Goal: Transaction & Acquisition: Download file/media

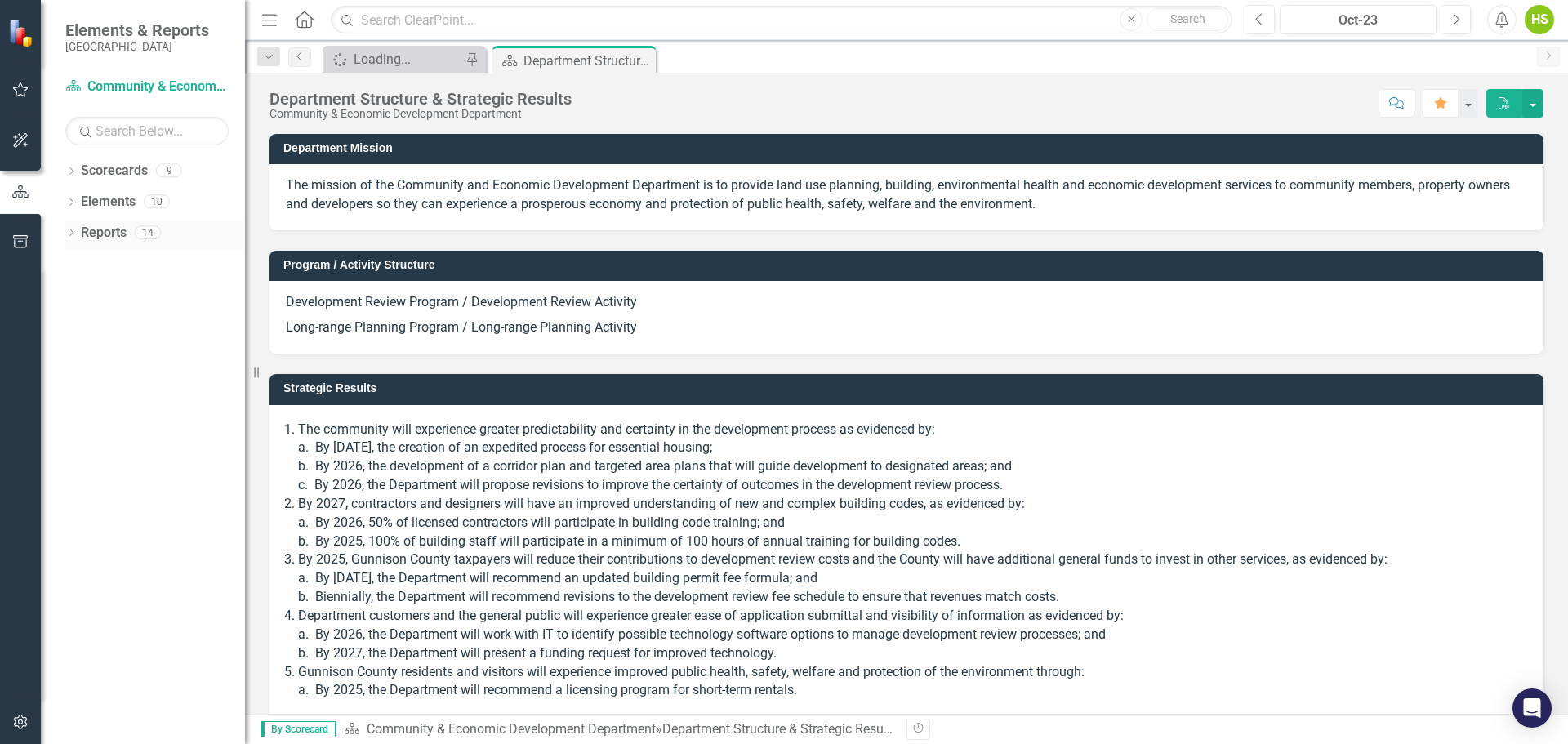
click at [105, 234] on link "Reports" at bounding box center [104, 233] width 46 height 19
click at [65, 235] on icon "Dropdown" at bounding box center [70, 234] width 11 height 9
click at [79, 260] on icon "Dropdown" at bounding box center [77, 260] width 9 height 11
click at [83, 265] on icon "Dropdown" at bounding box center [78, 263] width 11 height 9
click at [127, 293] on div "Department Structure & Strategic Results" at bounding box center [166, 290] width 158 height 15
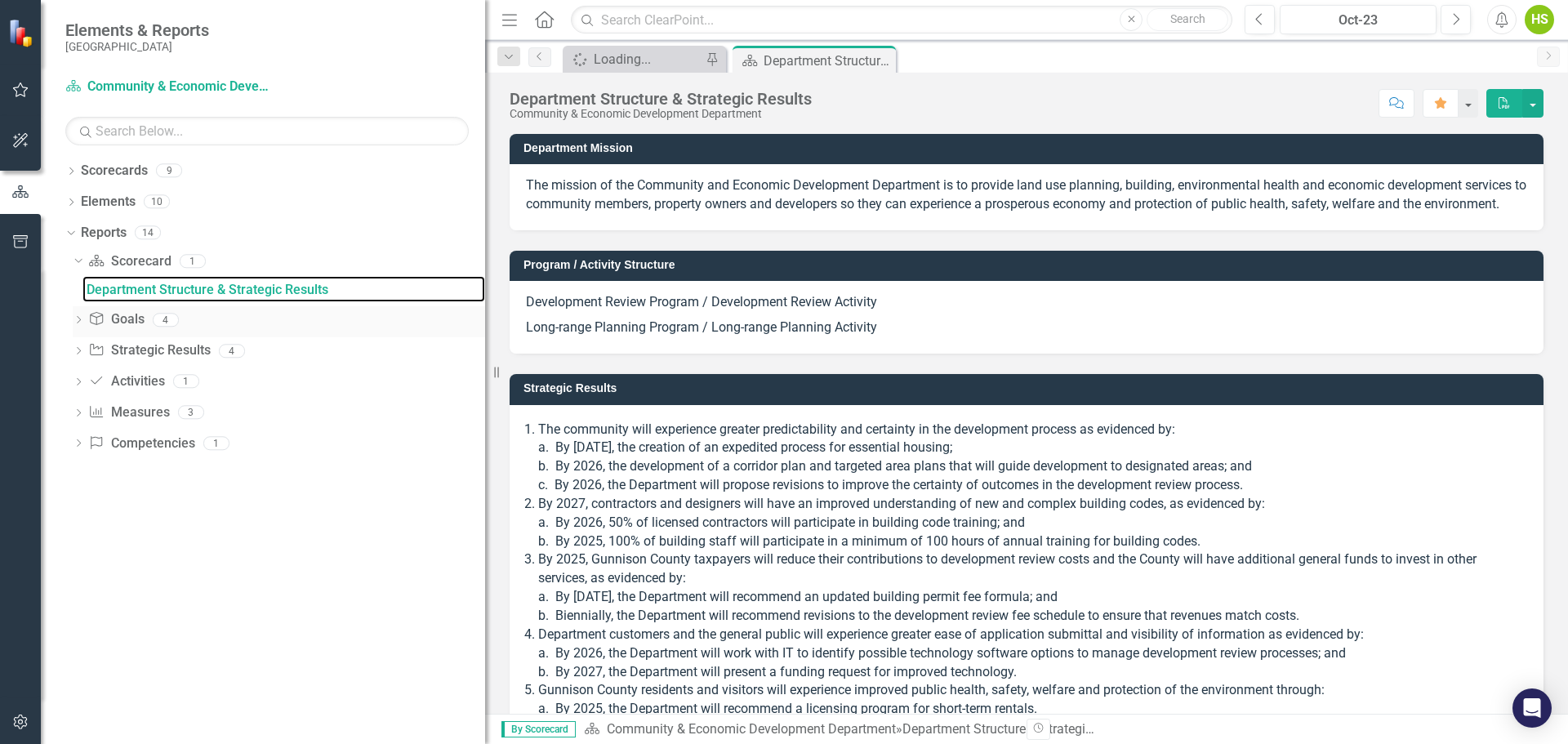
drag, startPoint x: 247, startPoint y: 307, endPoint x: 389, endPoint y: 318, distance: 142.4
click at [499, 324] on div "Resize" at bounding box center [492, 372] width 13 height 744
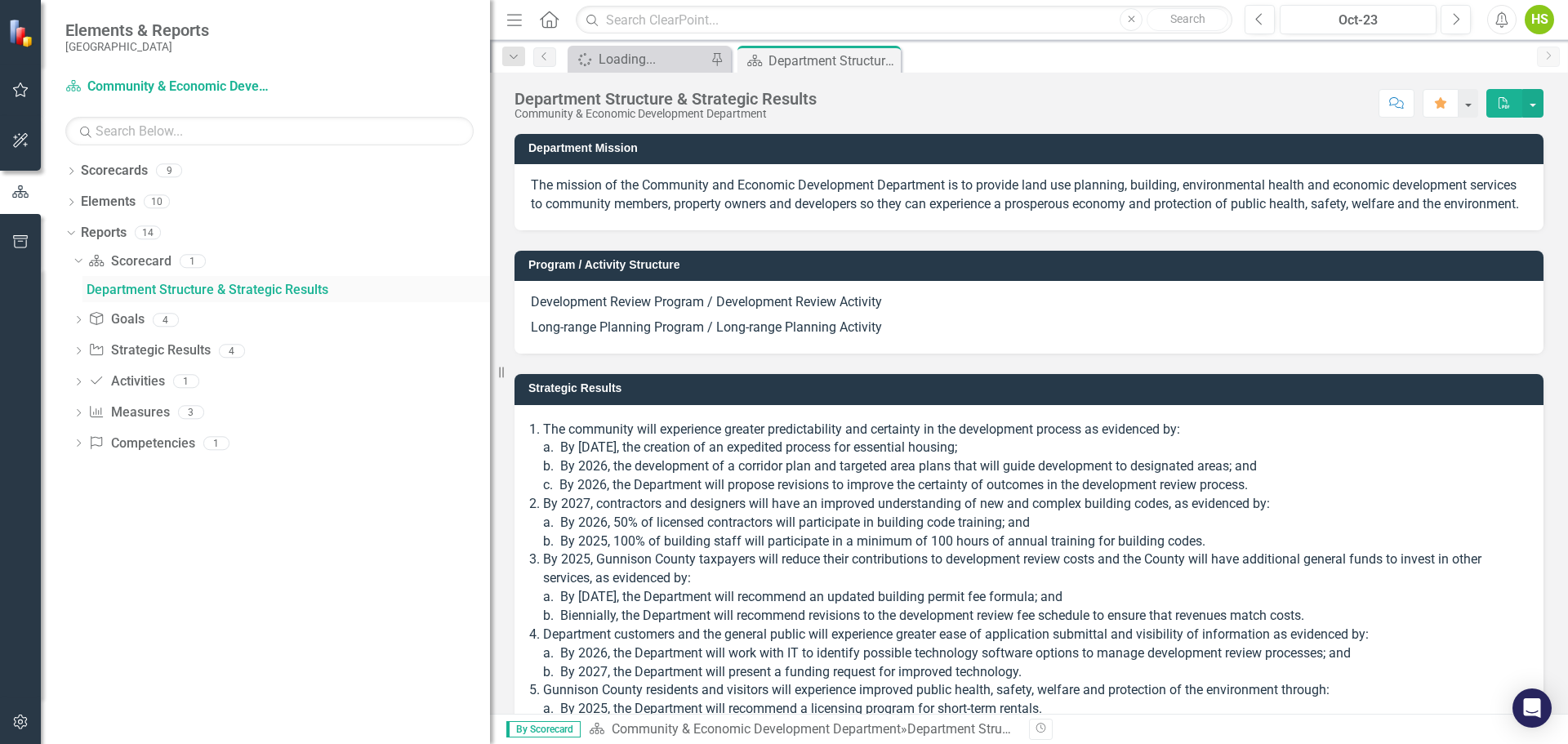
click at [125, 285] on div "Department Structure & Strategic Results" at bounding box center [289, 290] width 404 height 15
click at [79, 322] on icon "Dropdown" at bounding box center [78, 321] width 11 height 9
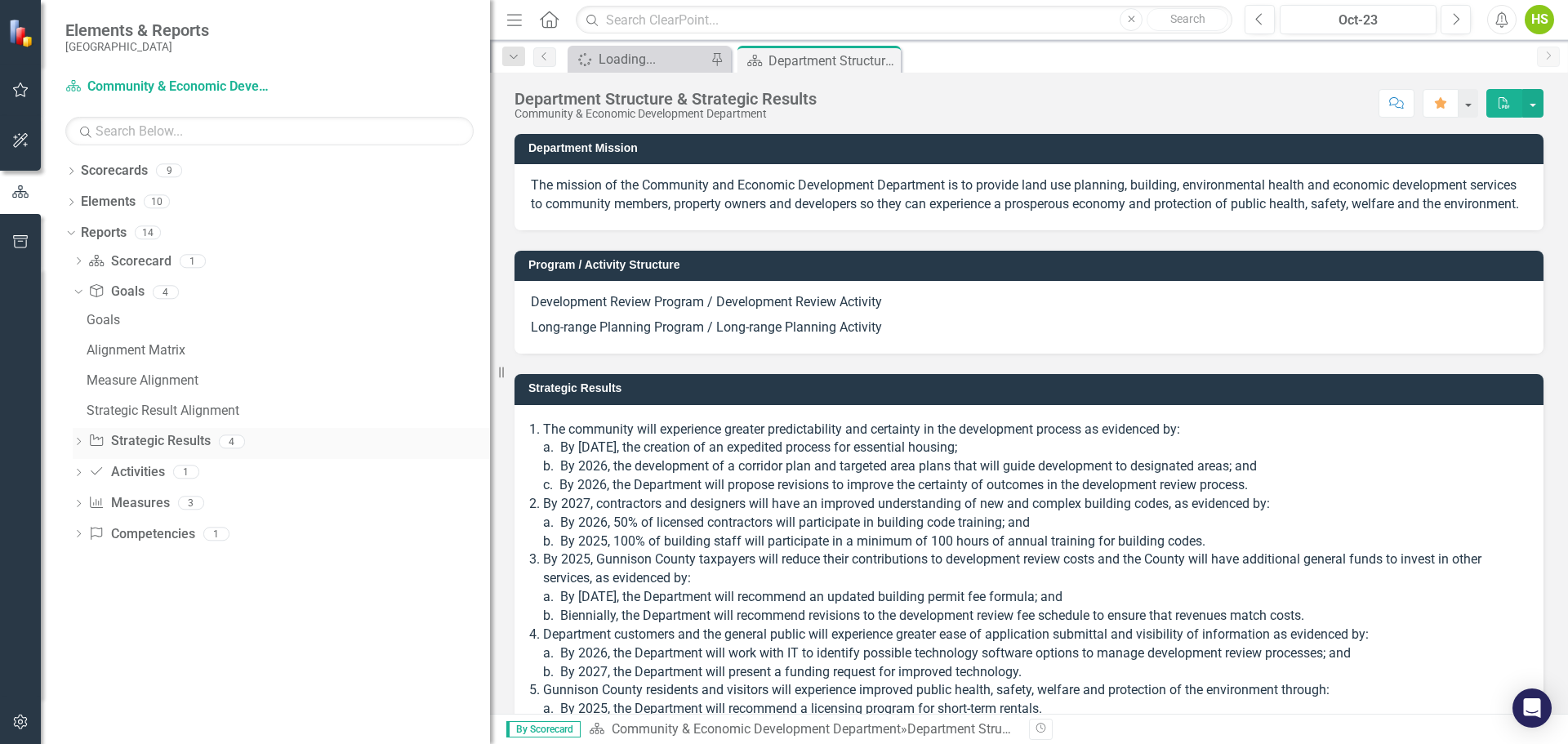
click at [73, 440] on icon "Dropdown" at bounding box center [78, 443] width 11 height 9
click at [80, 477] on icon "Dropdown" at bounding box center [78, 474] width 11 height 9
click at [84, 412] on icon "Dropdown" at bounding box center [78, 414] width 11 height 9
click at [78, 502] on icon "Dropdown" at bounding box center [78, 505] width 11 height 9
click at [73, 238] on icon "Dropdown" at bounding box center [69, 231] width 9 height 11
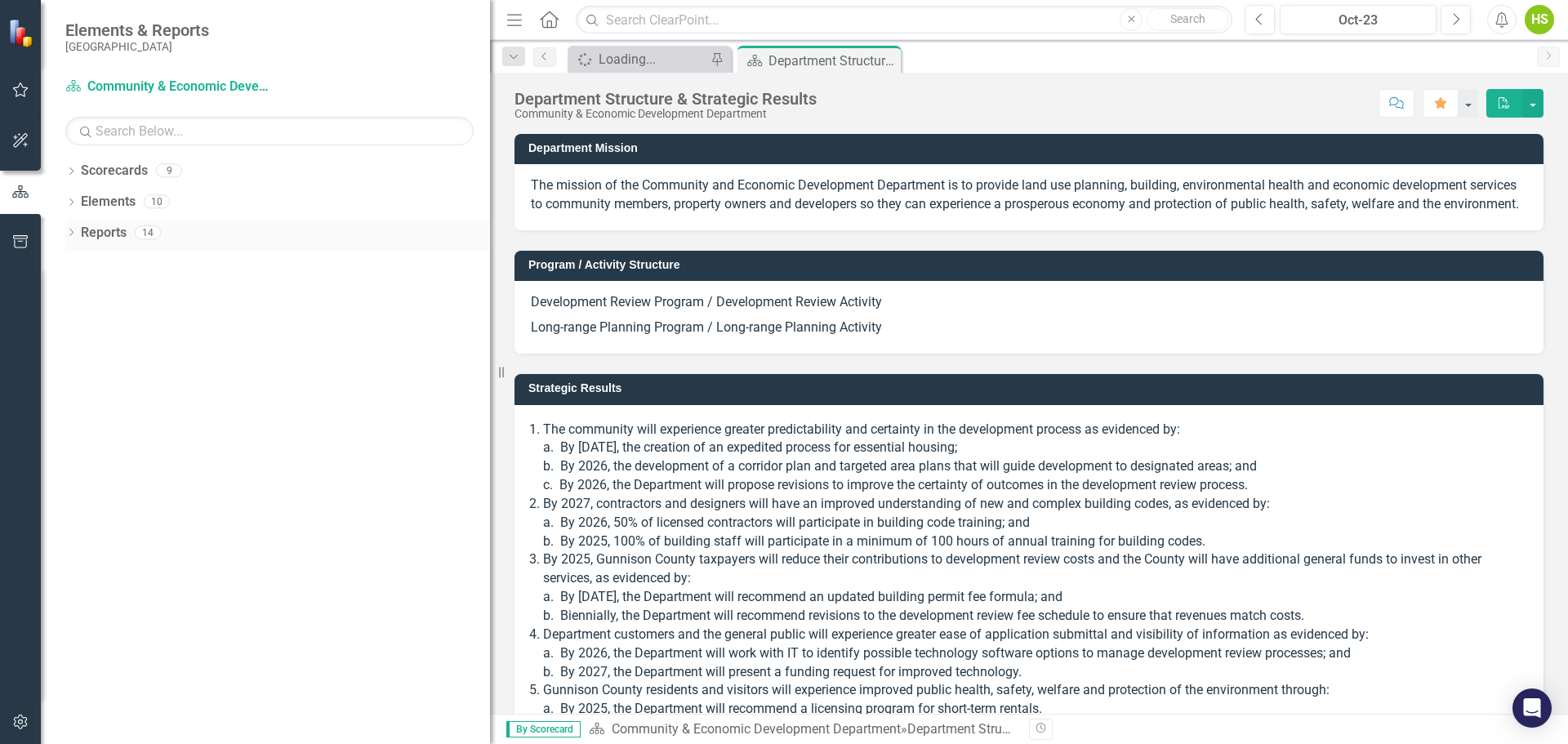
click at [73, 238] on icon "Dropdown" at bounding box center [70, 234] width 11 height 9
click at [1371, 12] on div "Oct-23" at bounding box center [1358, 20] width 145 height 20
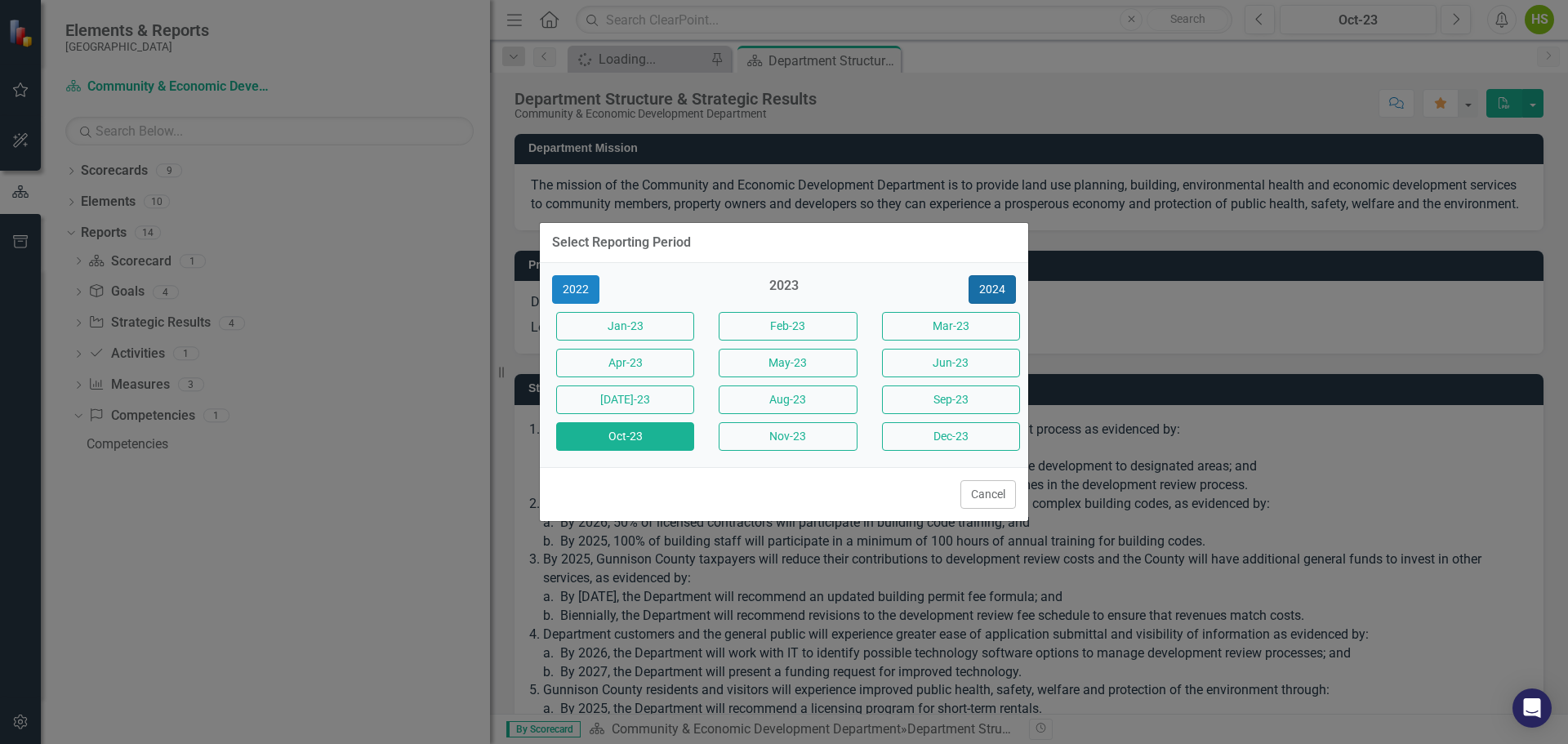
click at [996, 293] on button "2024" at bounding box center [992, 289] width 47 height 29
click at [996, 293] on button "2025" at bounding box center [992, 289] width 47 height 29
click at [660, 431] on button "Oct-25" at bounding box center [625, 436] width 138 height 29
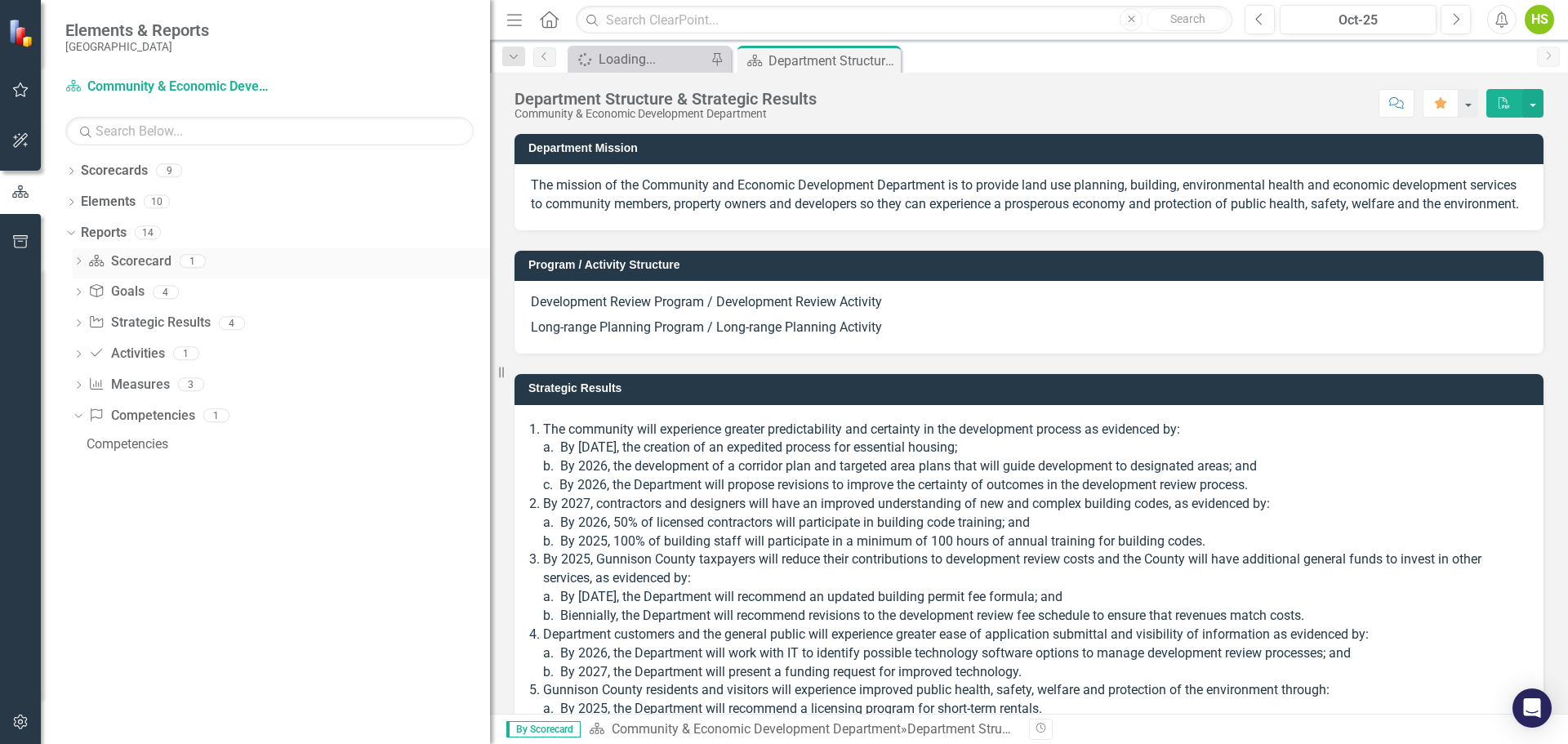
click at [77, 266] on icon "Dropdown" at bounding box center [78, 263] width 11 height 9
click at [86, 283] on link "Department Structure & Strategic Results" at bounding box center [286, 289] width 407 height 26
click at [81, 322] on icon "Dropdown" at bounding box center [78, 321] width 11 height 9
click at [70, 170] on icon "Dropdown" at bounding box center [70, 172] width 11 height 9
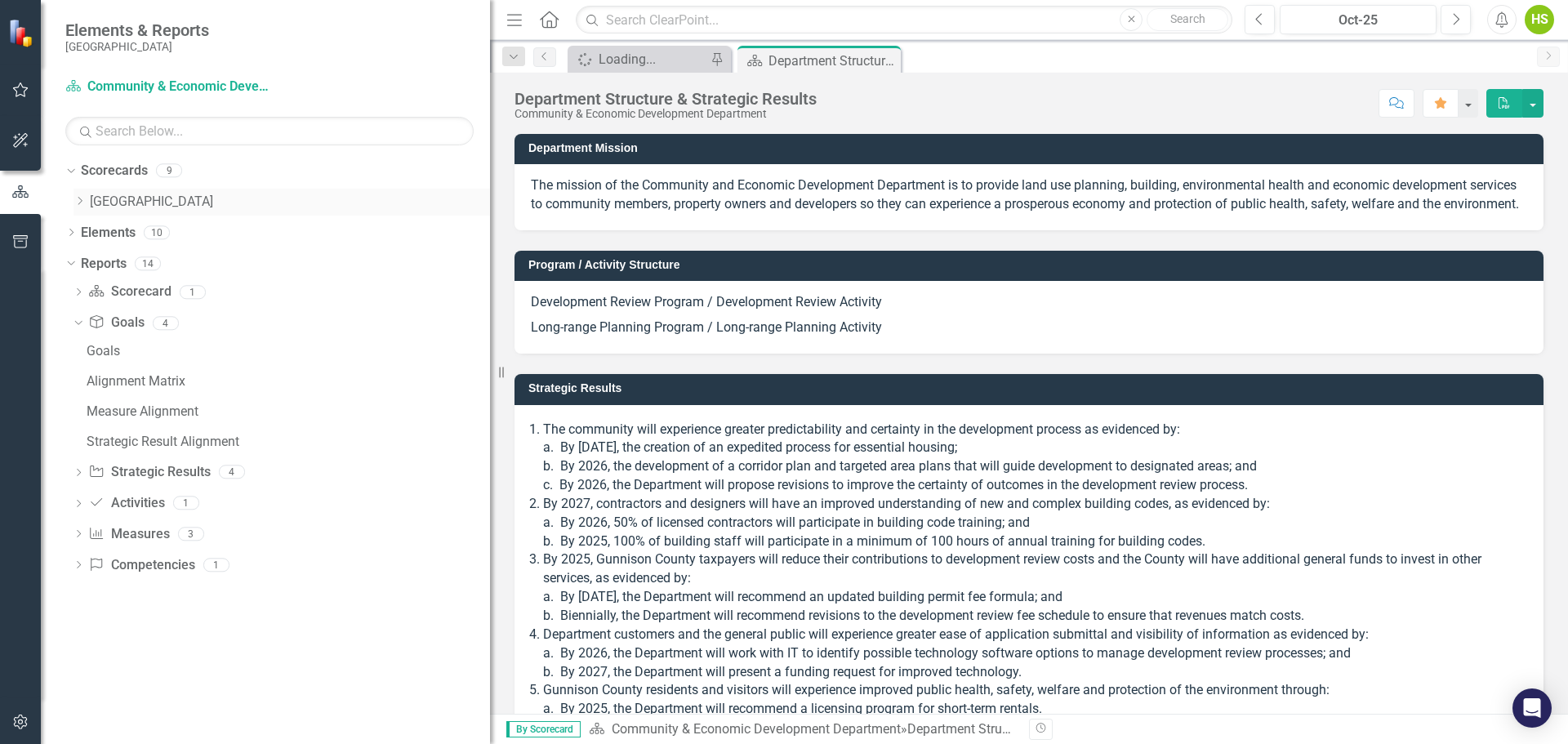
click at [76, 204] on icon "Dropdown" at bounding box center [79, 200] width 12 height 10
click at [96, 233] on icon "Dropdown" at bounding box center [96, 231] width 12 height 10
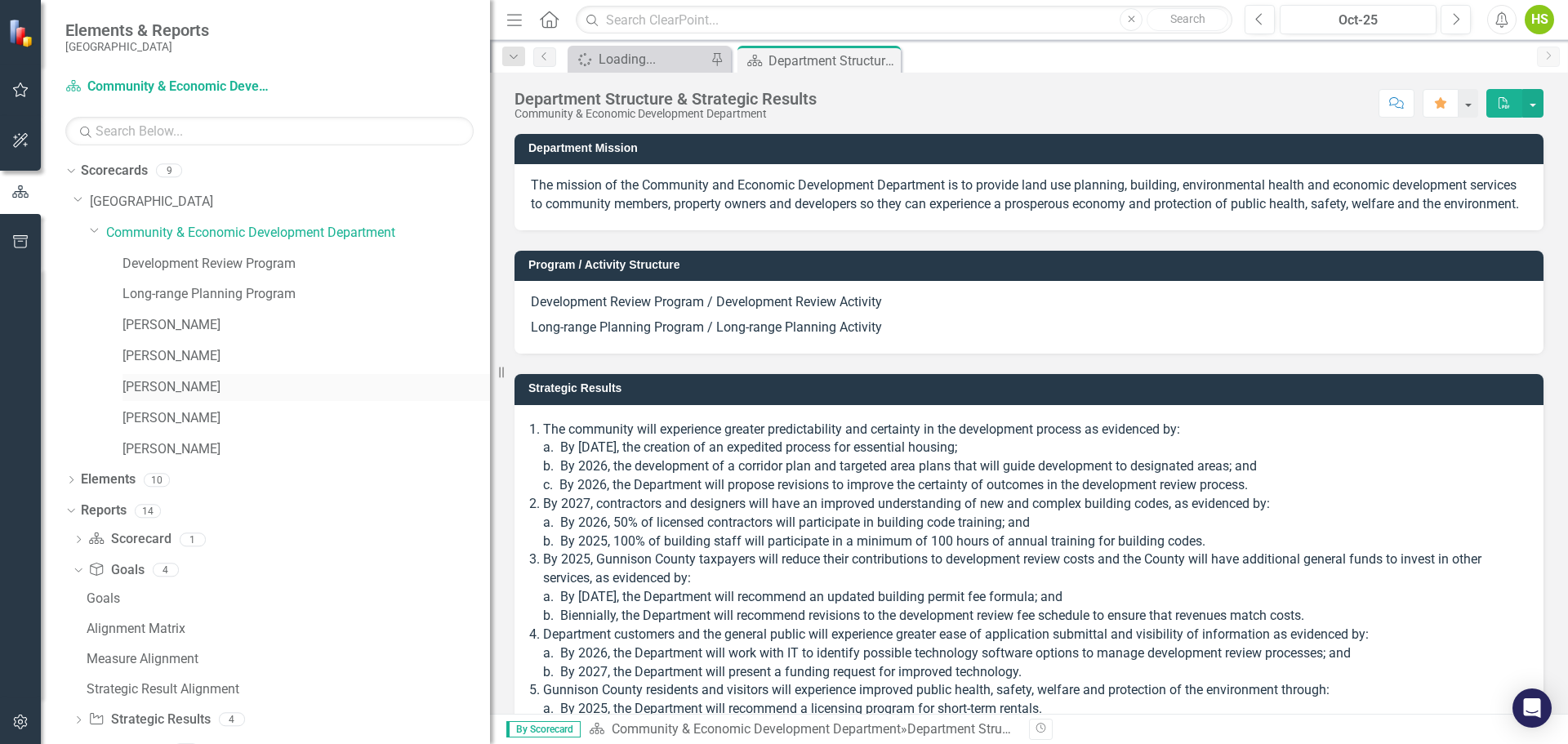
click at [182, 379] on link "[PERSON_NAME]" at bounding box center [306, 388] width 367 height 19
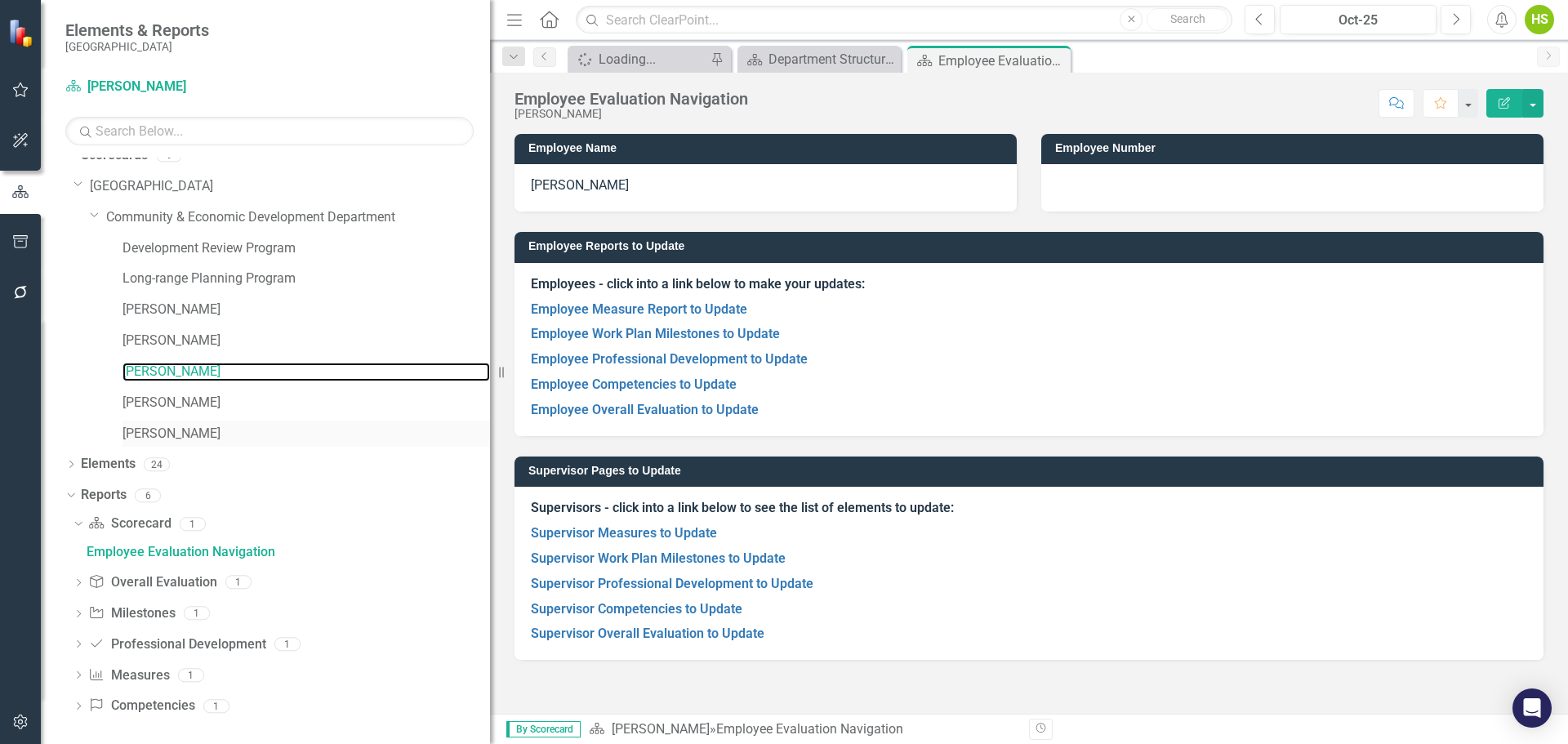
scroll to position [20, 0]
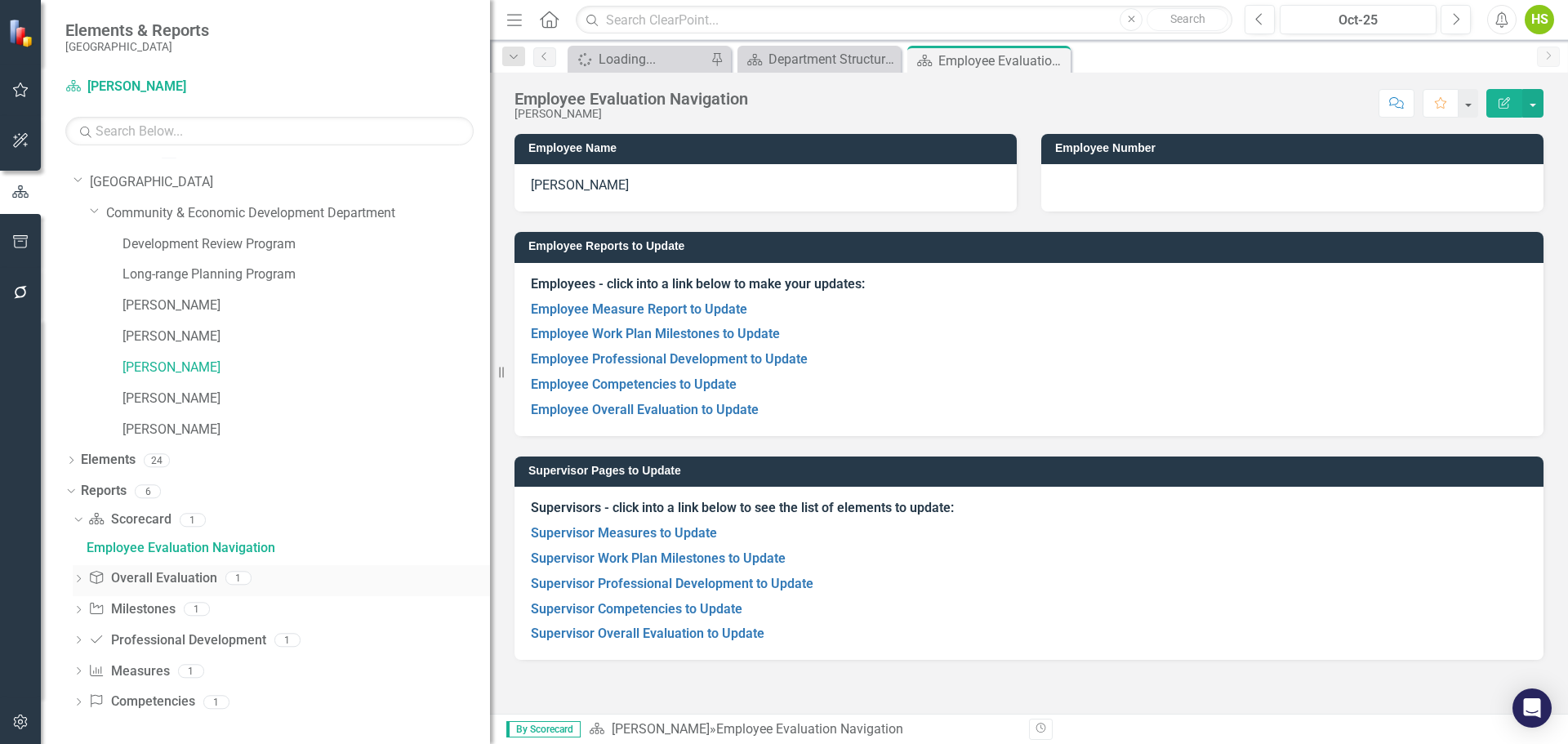
click at [154, 572] on link "Overall Evaluation Overall Evaluation" at bounding box center [151, 579] width 128 height 19
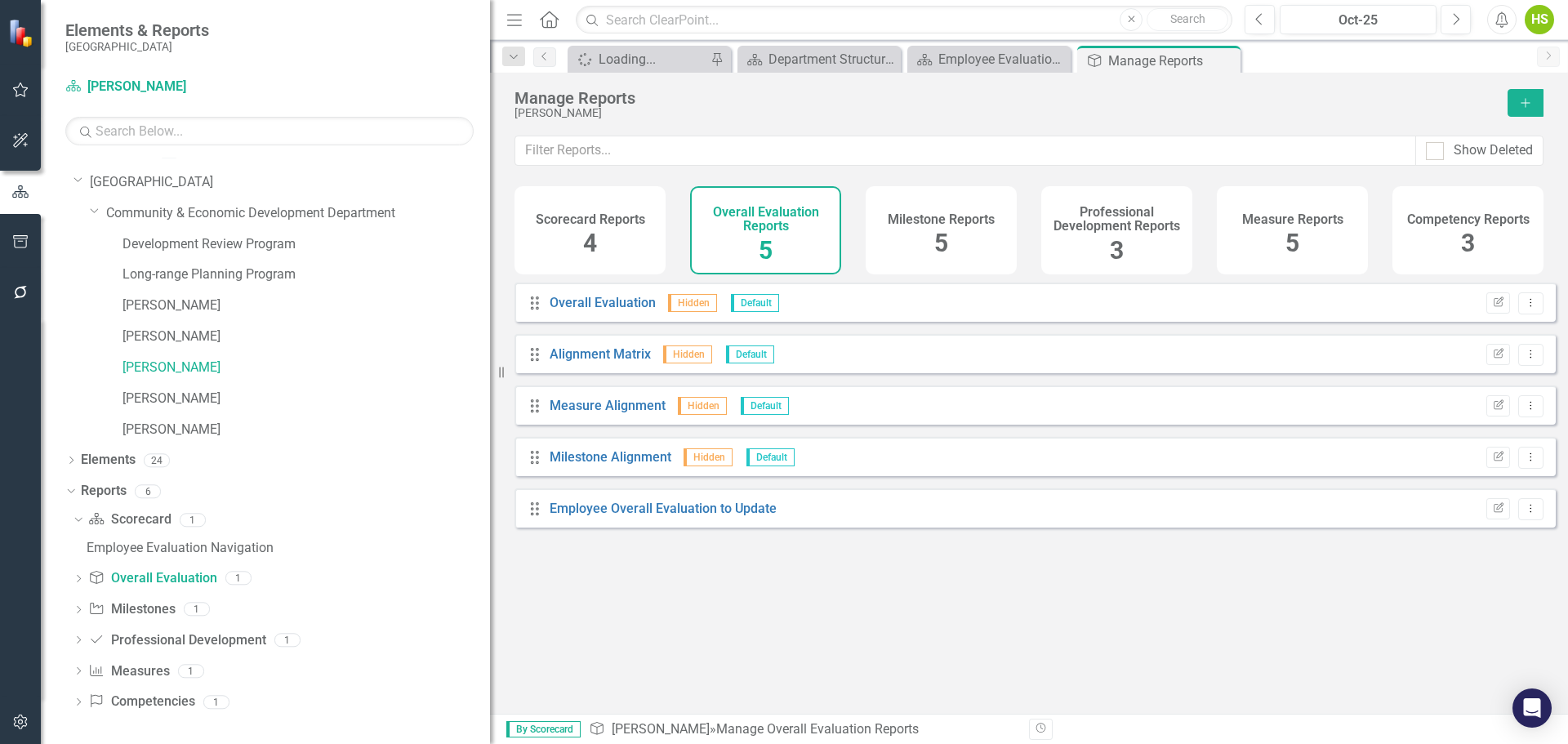
click at [72, 580] on div "Dropdown Scorecard Scorecard 1 Employee Evaluation Navigation Dropdown Overall …" at bounding box center [278, 613] width 425 height 213
click at [578, 311] on link "Overall Evaluation" at bounding box center [603, 303] width 106 height 16
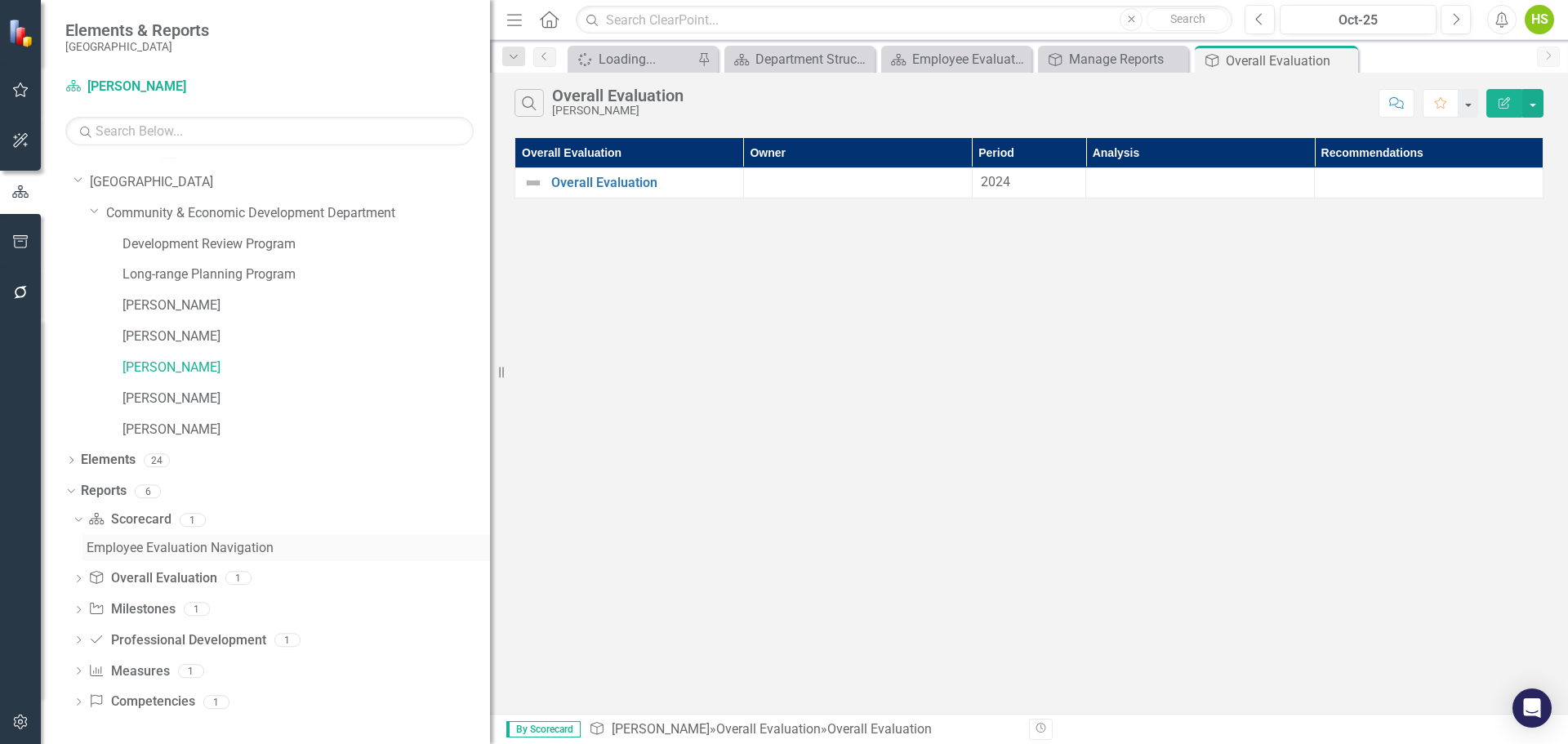
click at [137, 542] on div "Employee Evaluation Navigation" at bounding box center [289, 547] width 404 height 15
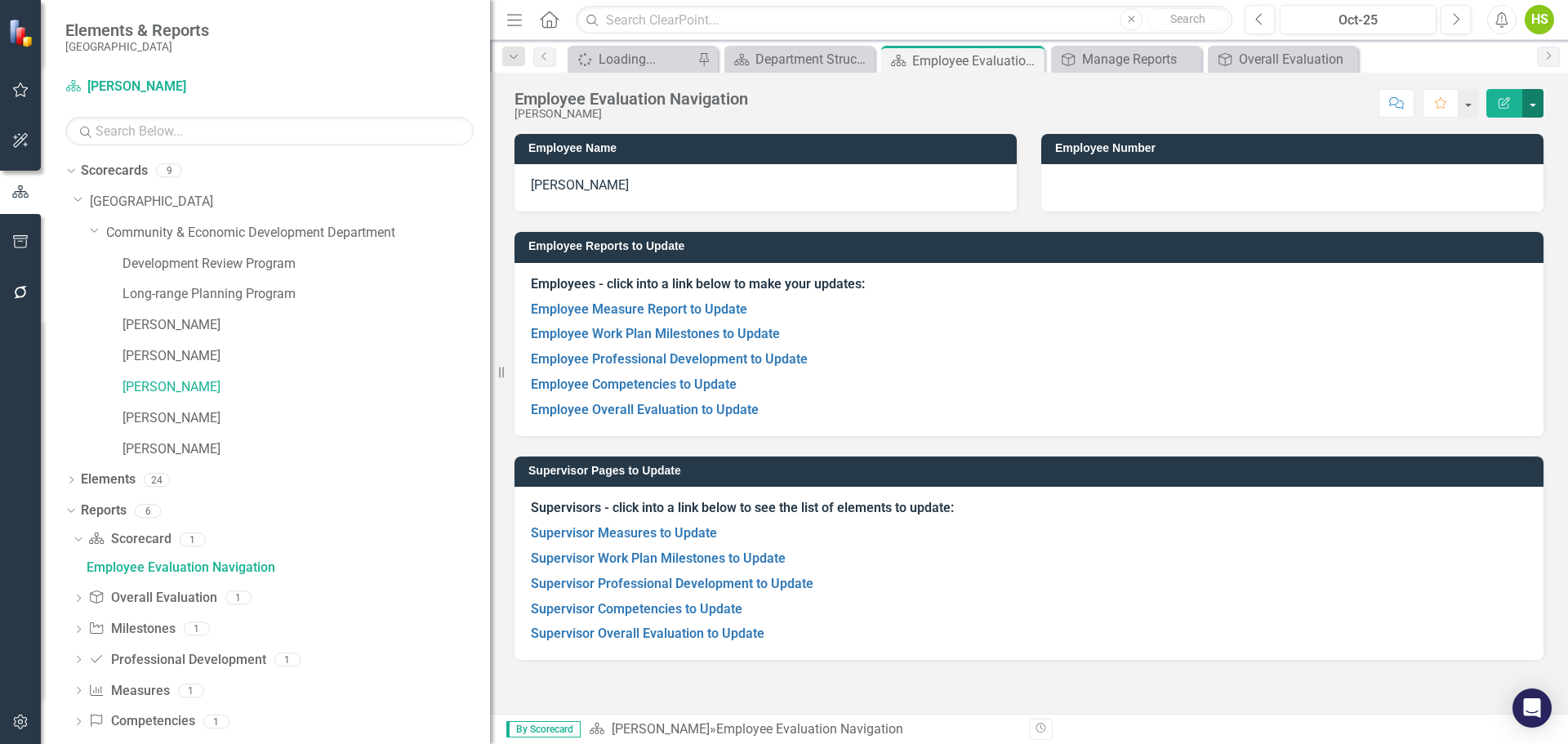
click at [1533, 104] on button "button" at bounding box center [1533, 103] width 21 height 29
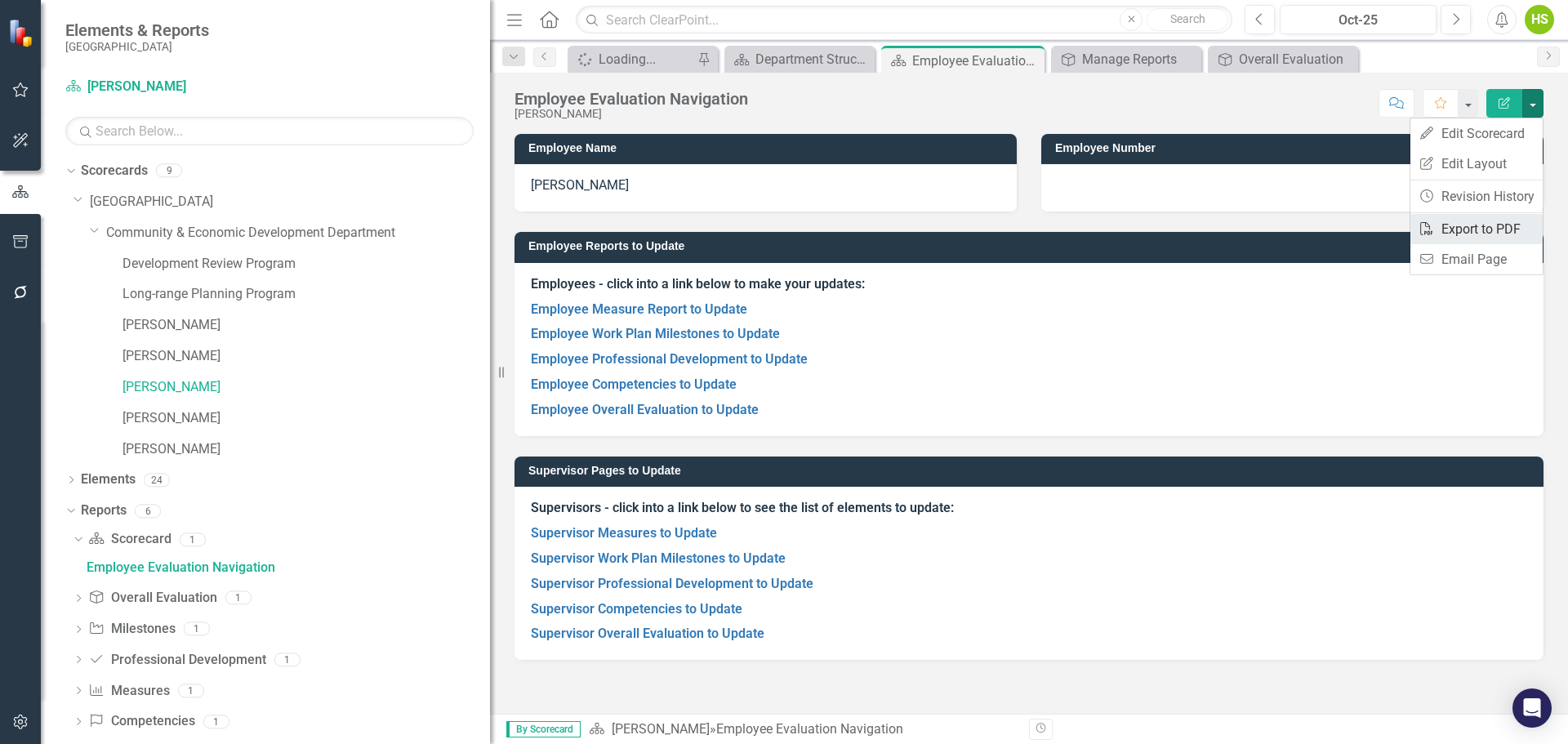
click at [1501, 234] on link "PDF Export to PDF" at bounding box center [1477, 229] width 132 height 30
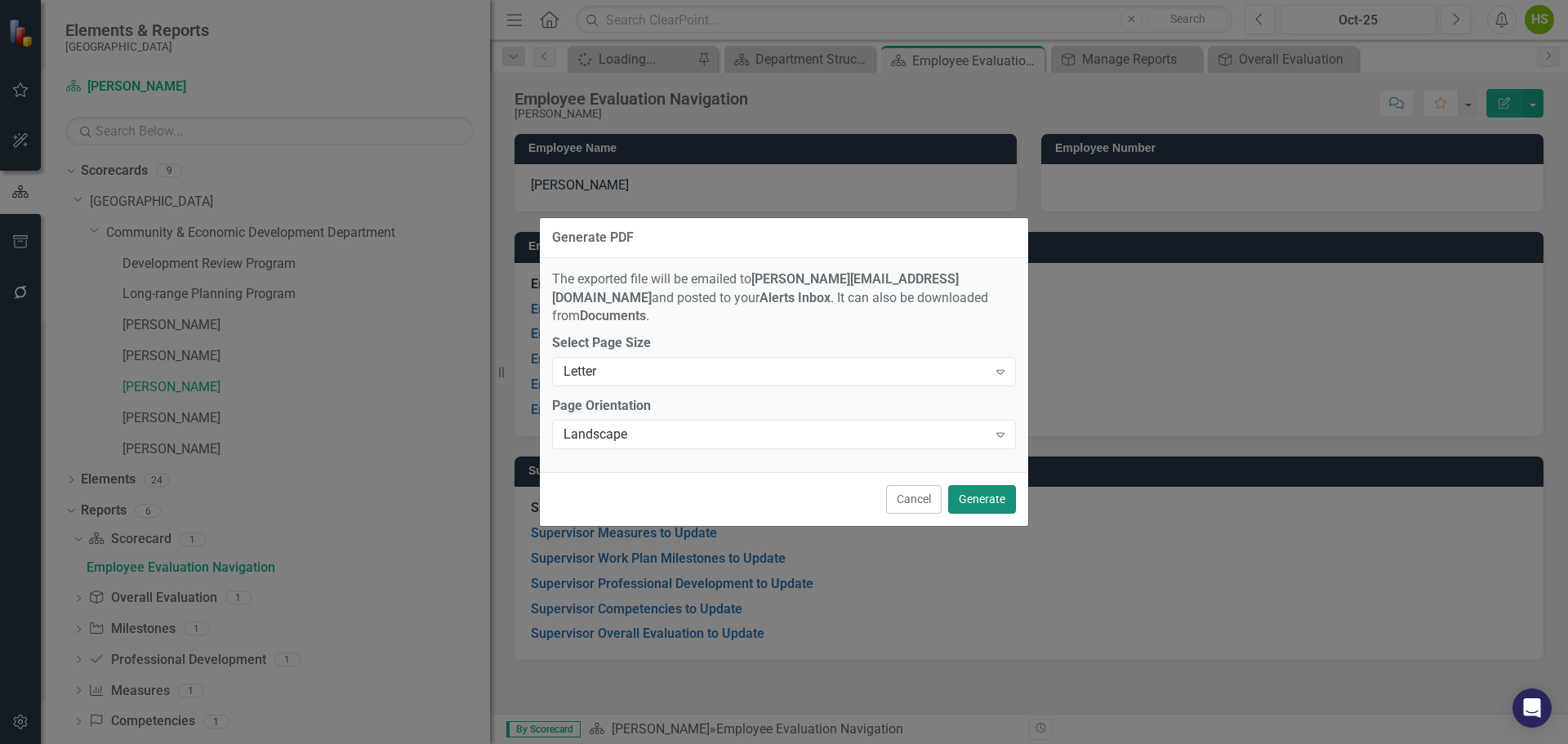
click at [995, 486] on button "Generate" at bounding box center [982, 499] width 68 height 29
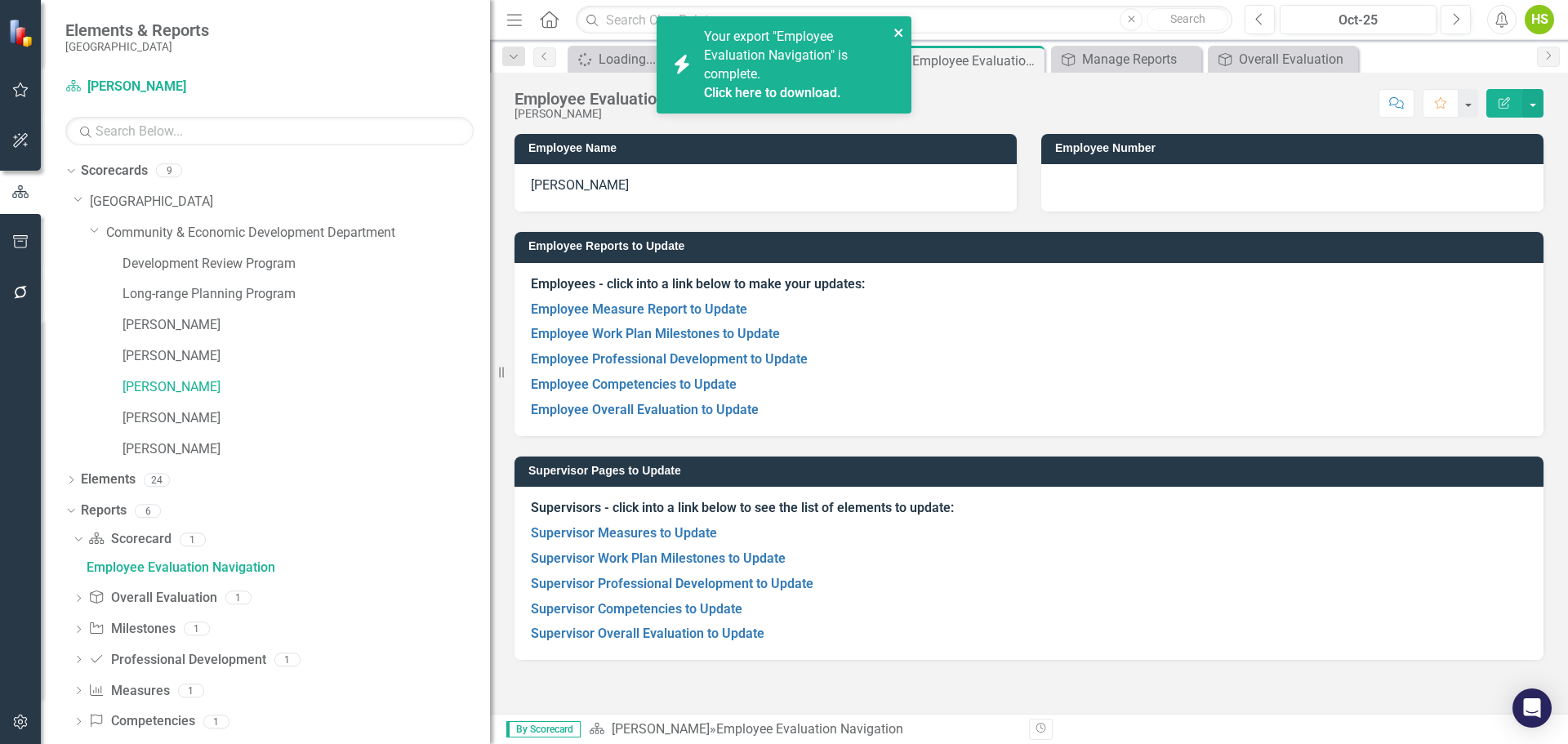
click at [895, 27] on icon "close" at bounding box center [899, 32] width 11 height 13
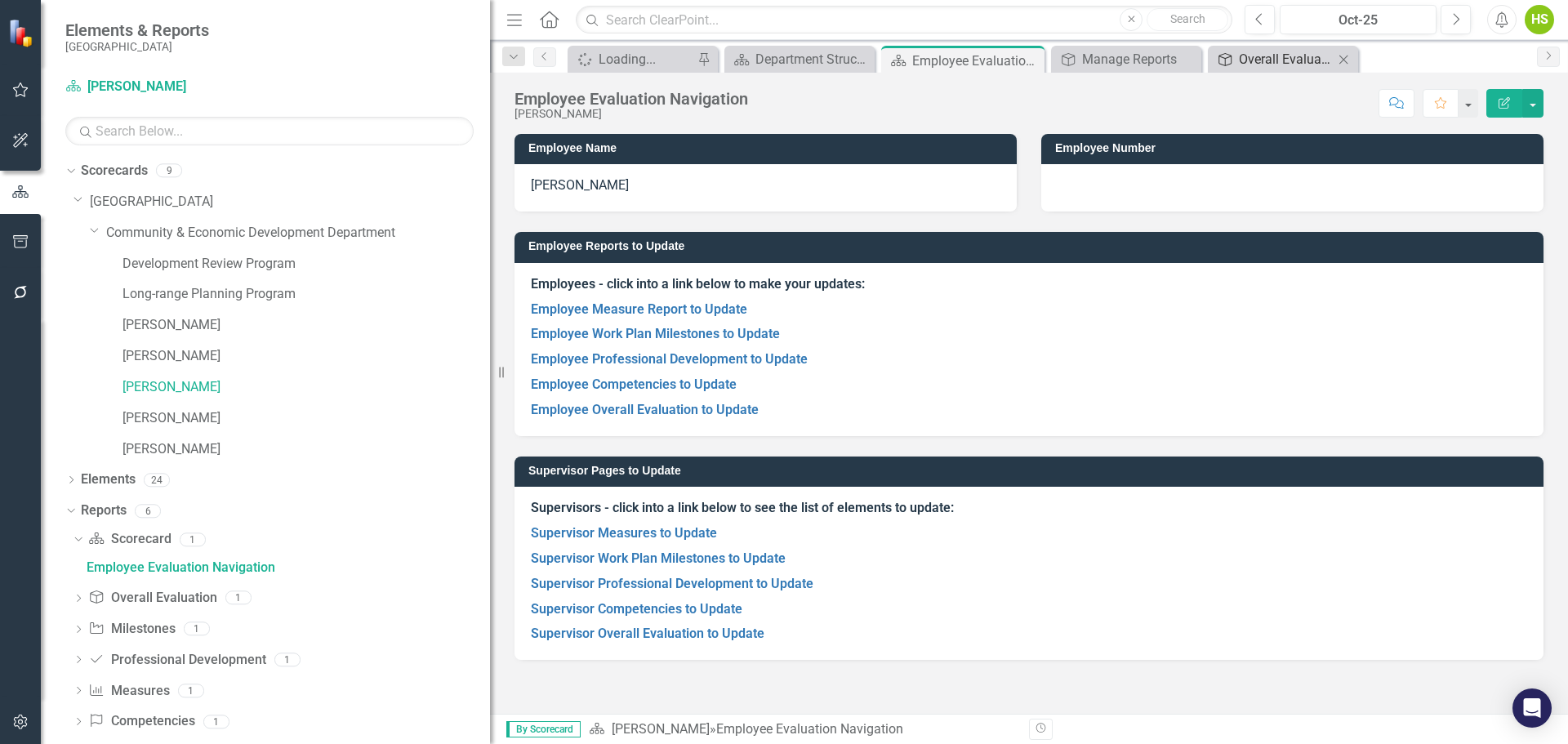
click at [1309, 54] on div "Overall Evaluation" at bounding box center [1286, 58] width 95 height 20
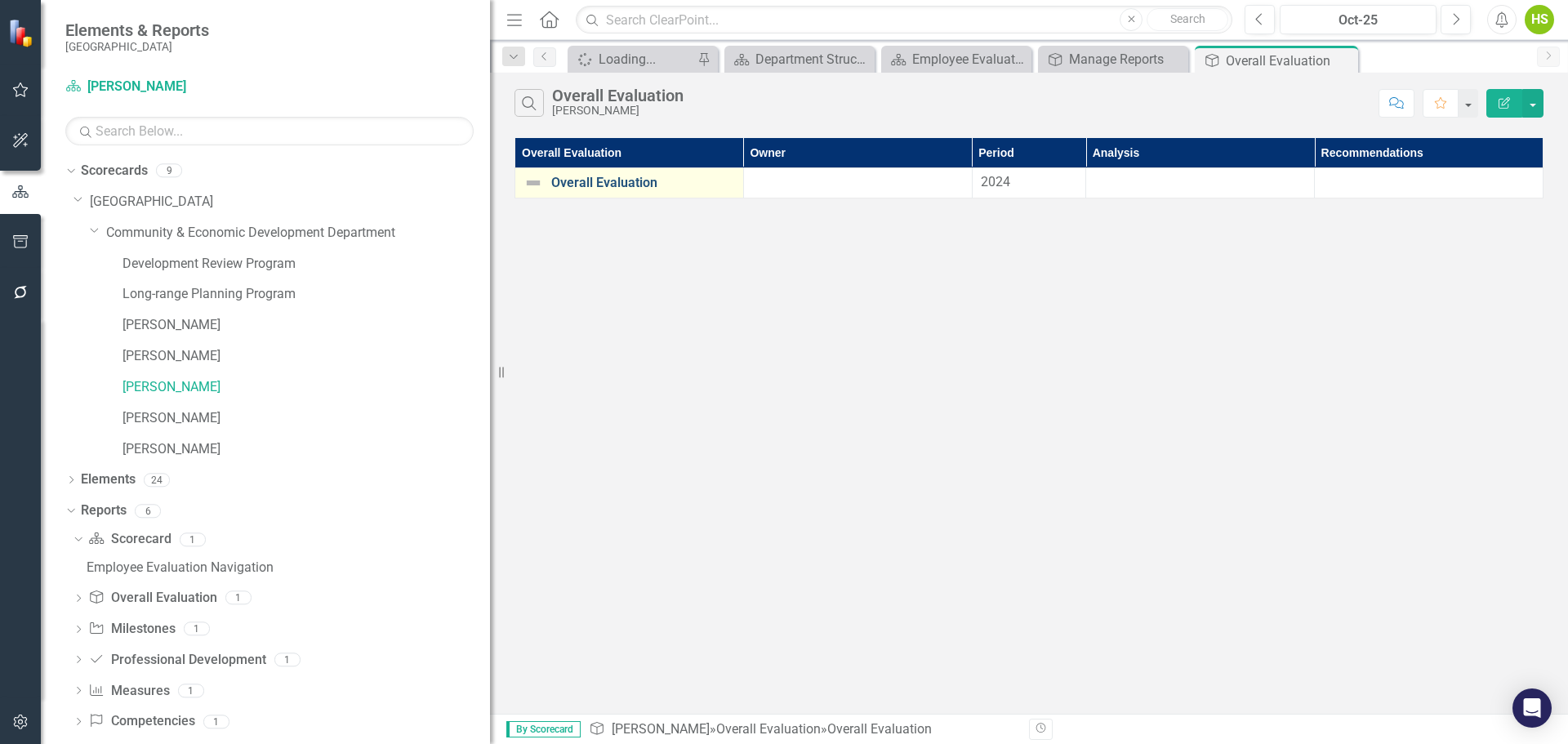
click at [566, 184] on link "Overall Evaluation" at bounding box center [643, 183] width 184 height 15
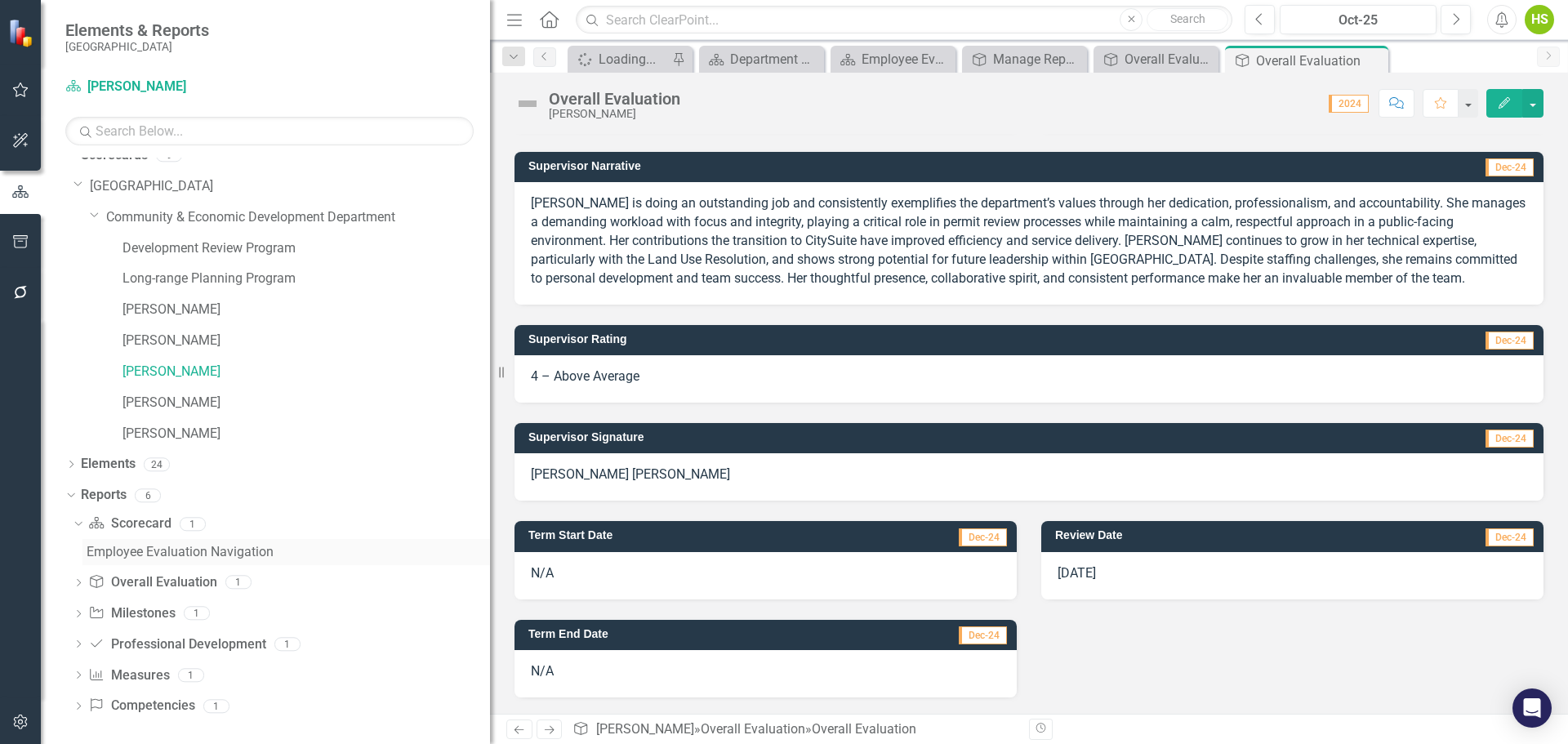
scroll to position [20, 0]
click at [77, 521] on icon at bounding box center [77, 519] width 7 height 4
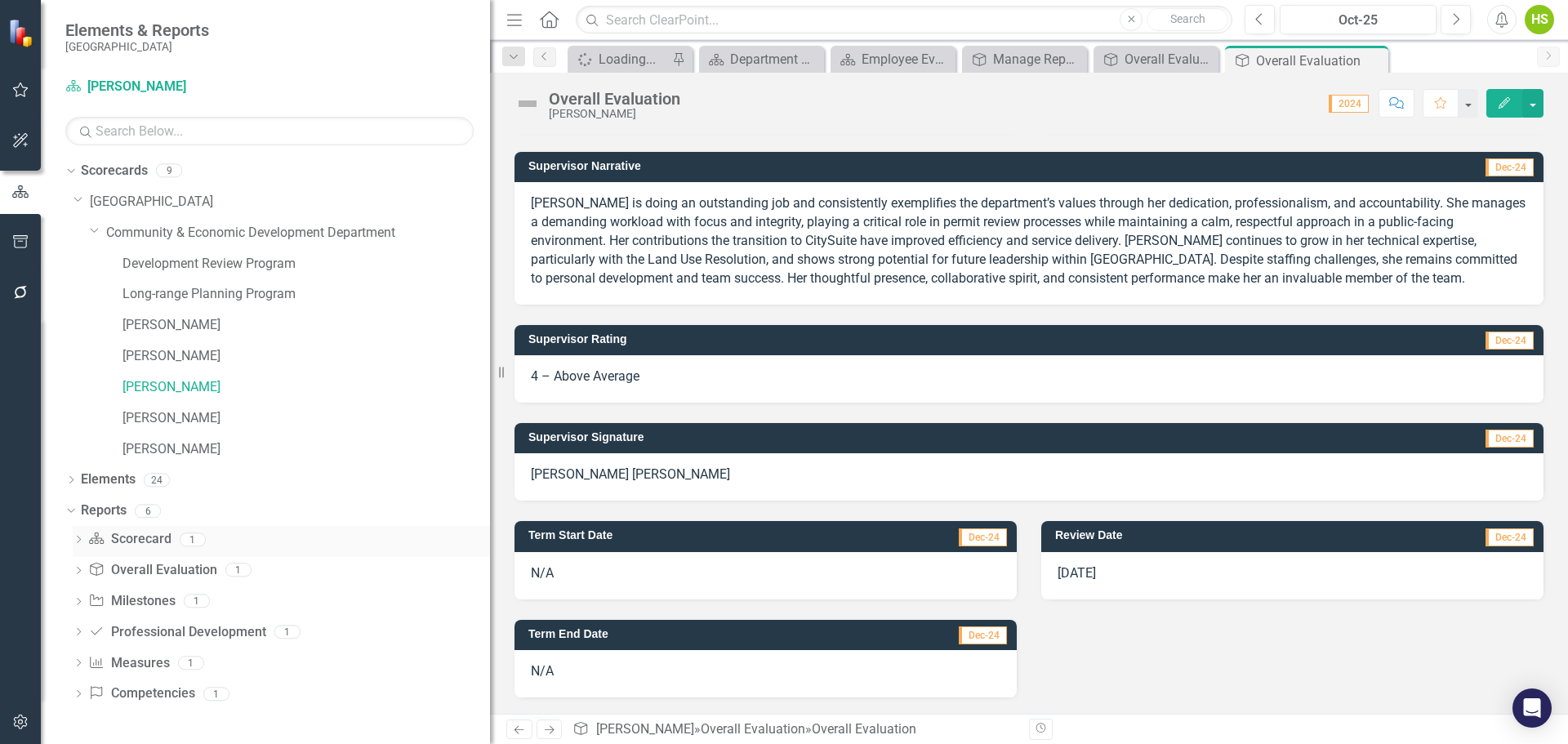
scroll to position [0, 0]
click at [80, 540] on icon at bounding box center [78, 540] width 4 height 7
drag, startPoint x: 172, startPoint y: 575, endPoint x: 240, endPoint y: 492, distance: 107.3
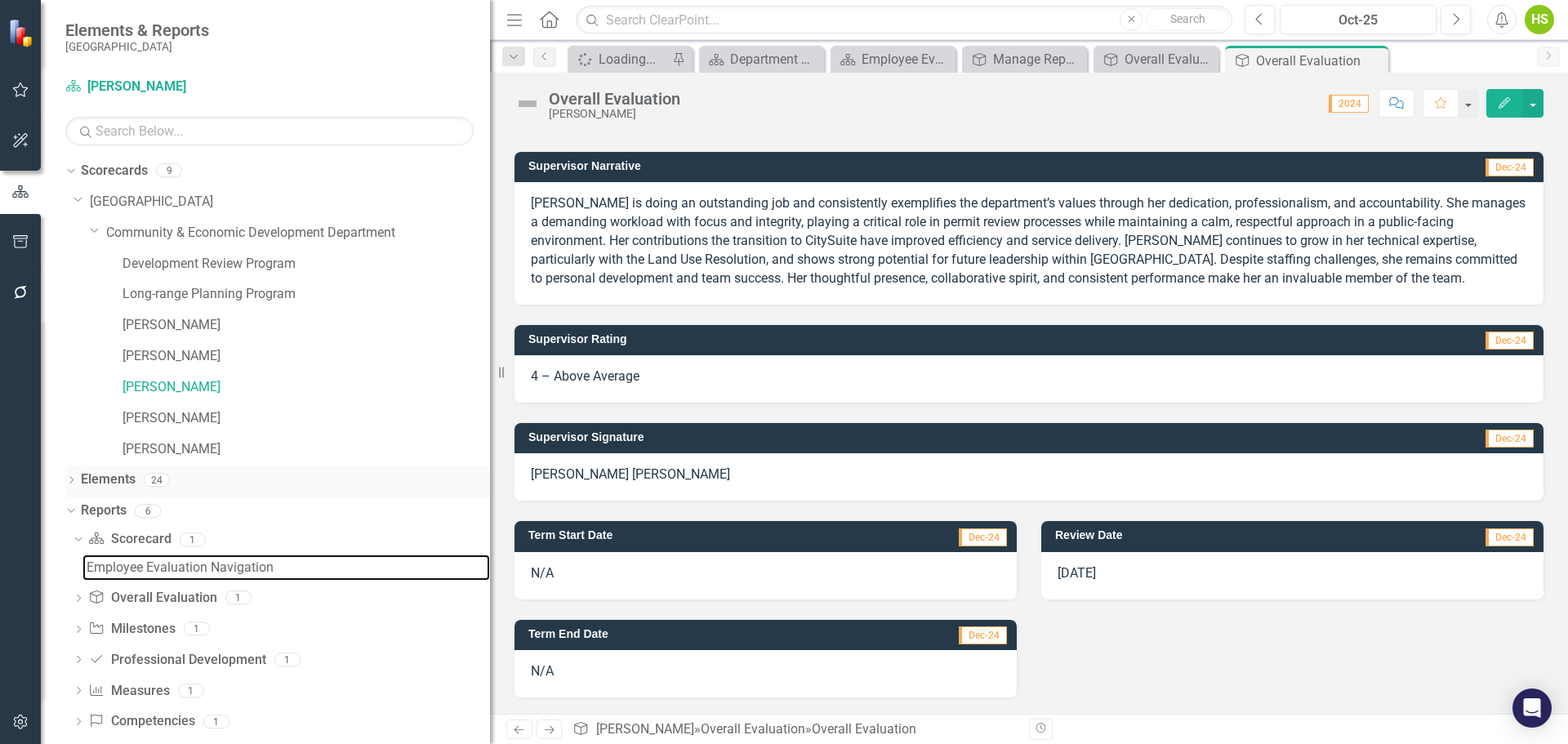
click at [172, 575] on link "Employee Evaluation Navigation" at bounding box center [286, 567] width 407 height 26
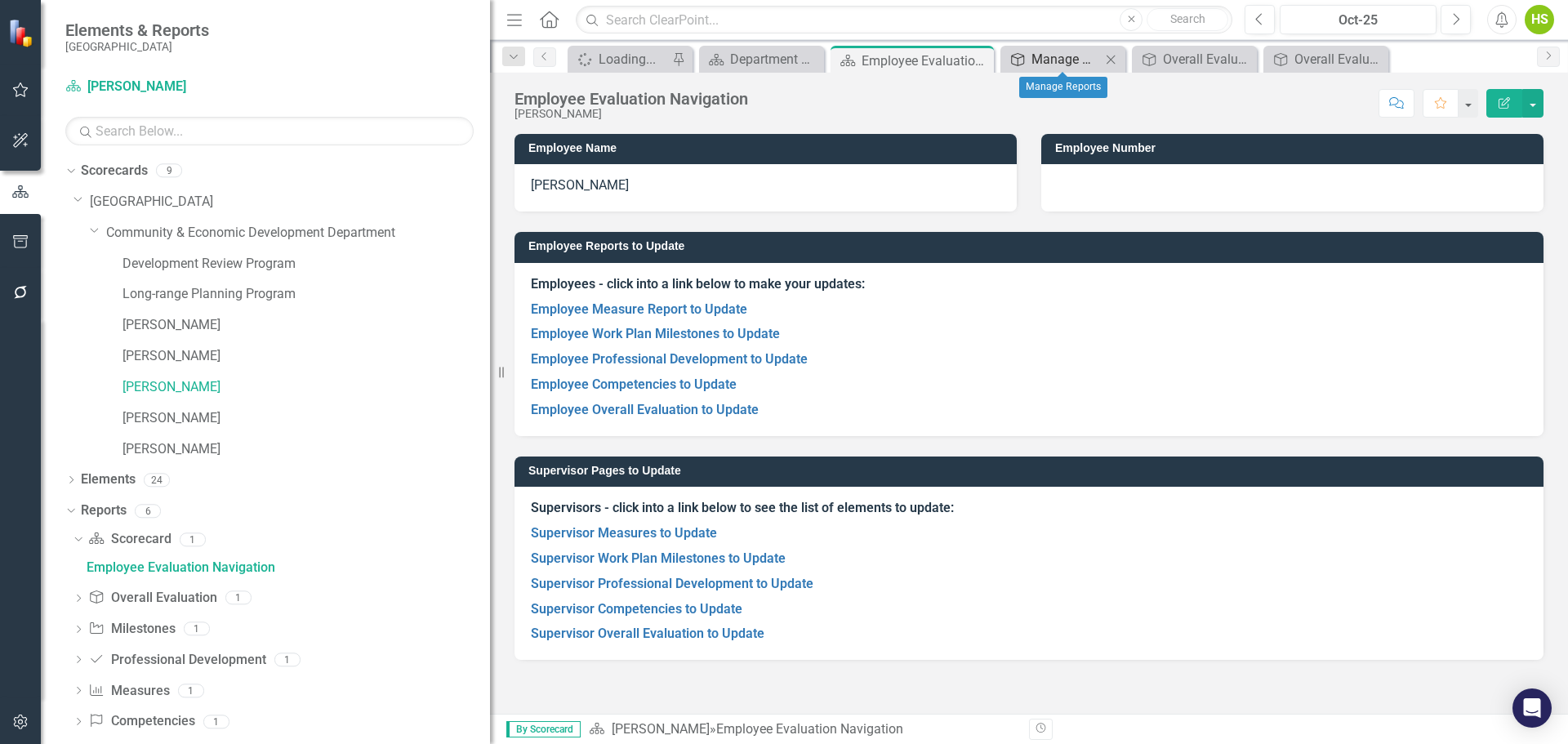
click at [1095, 64] on div "Manage Reports" at bounding box center [1067, 58] width 70 height 20
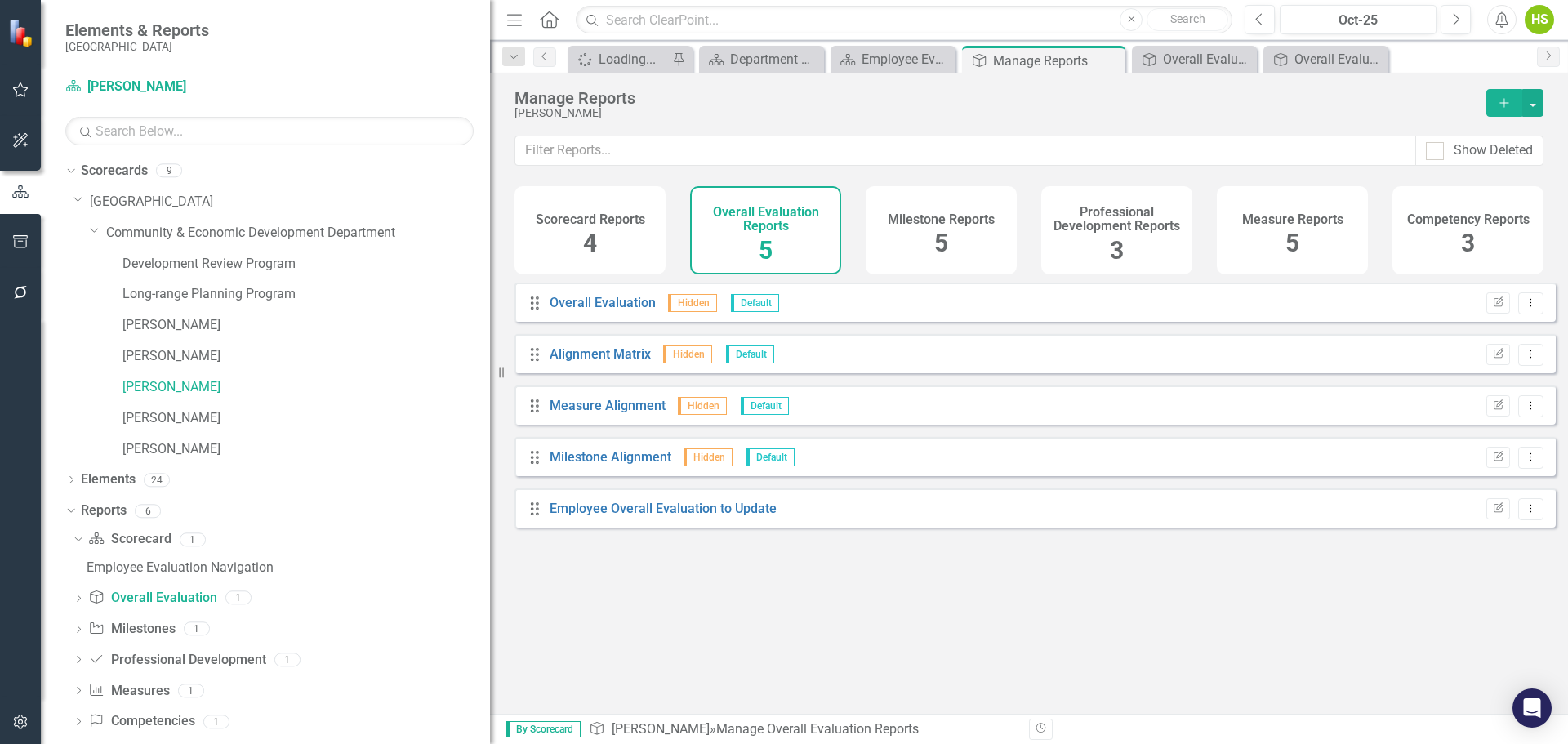
scroll to position [20, 0]
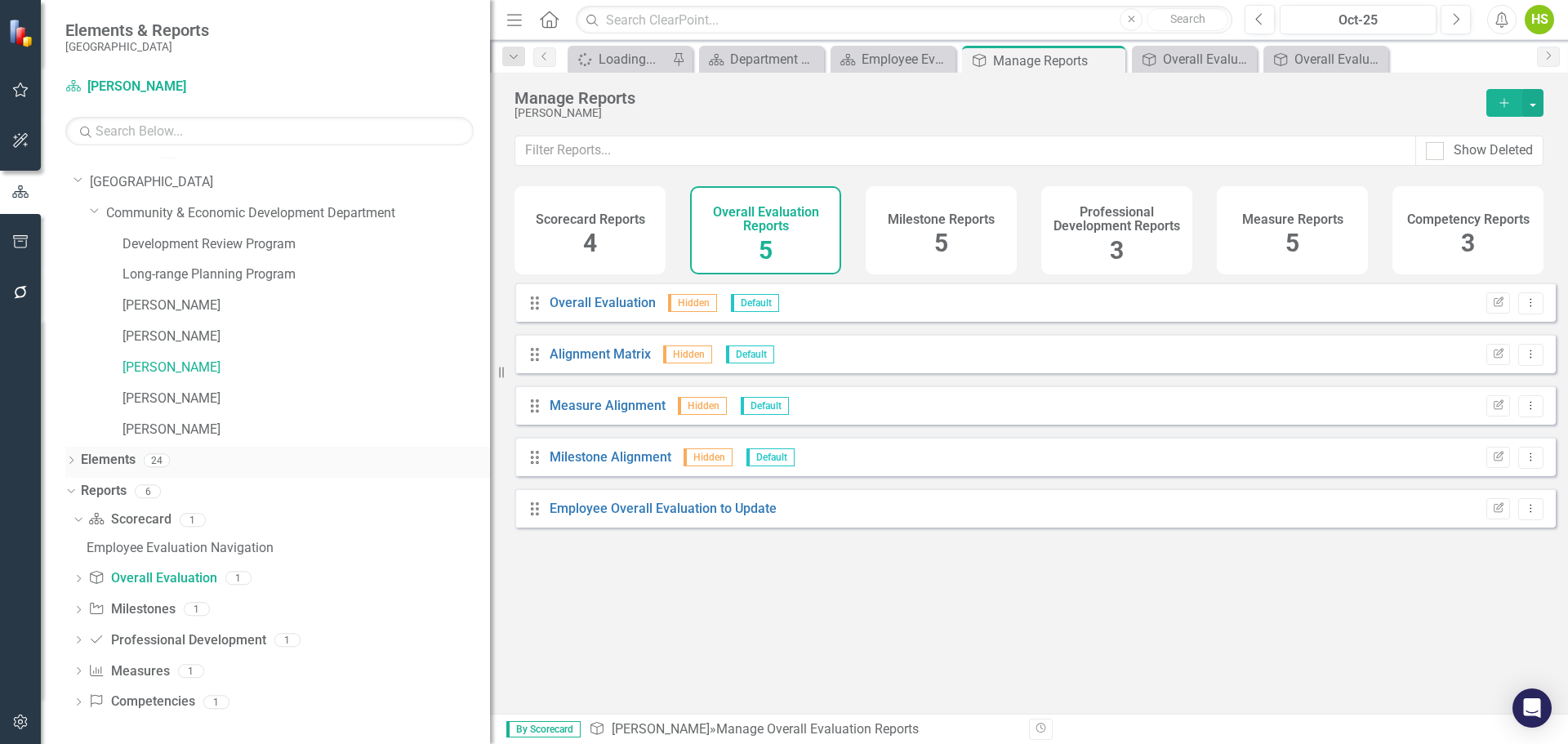
click at [70, 460] on icon "Dropdown" at bounding box center [70, 462] width 11 height 9
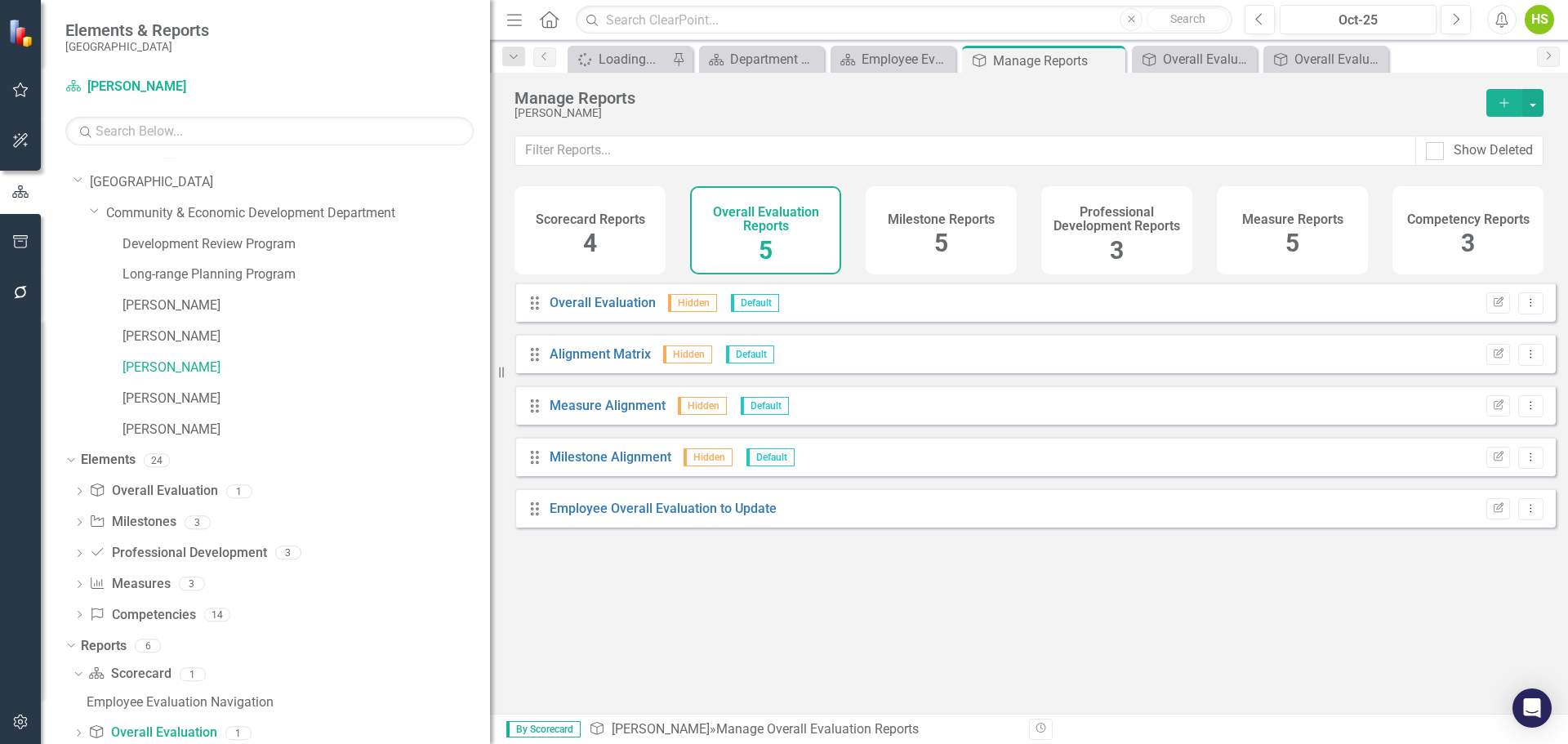
click at [558, 224] on h4 "Scorecard Reports" at bounding box center [591, 219] width 110 height 15
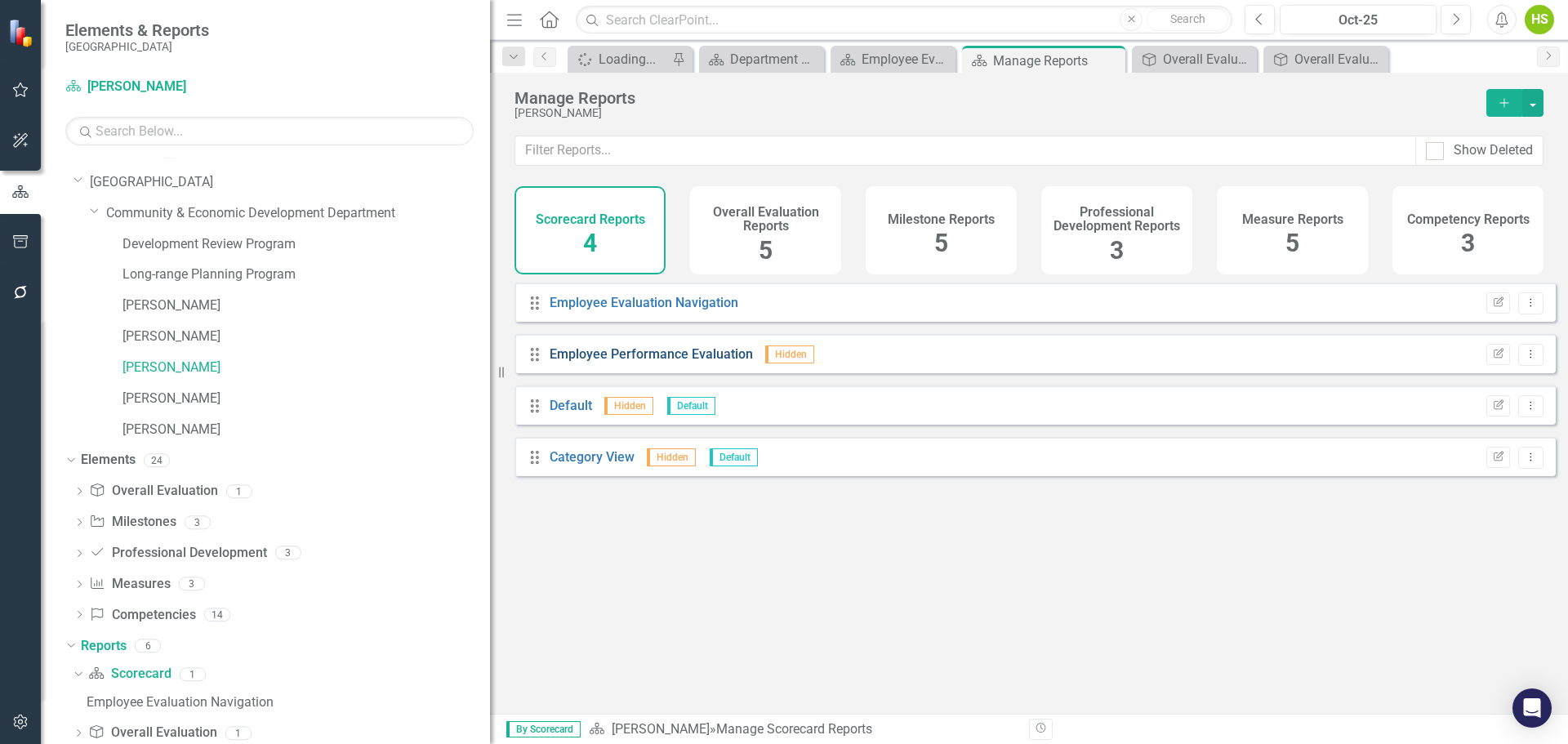
click at [693, 362] on link "Employee Performance Evaluation" at bounding box center [652, 354] width 204 height 16
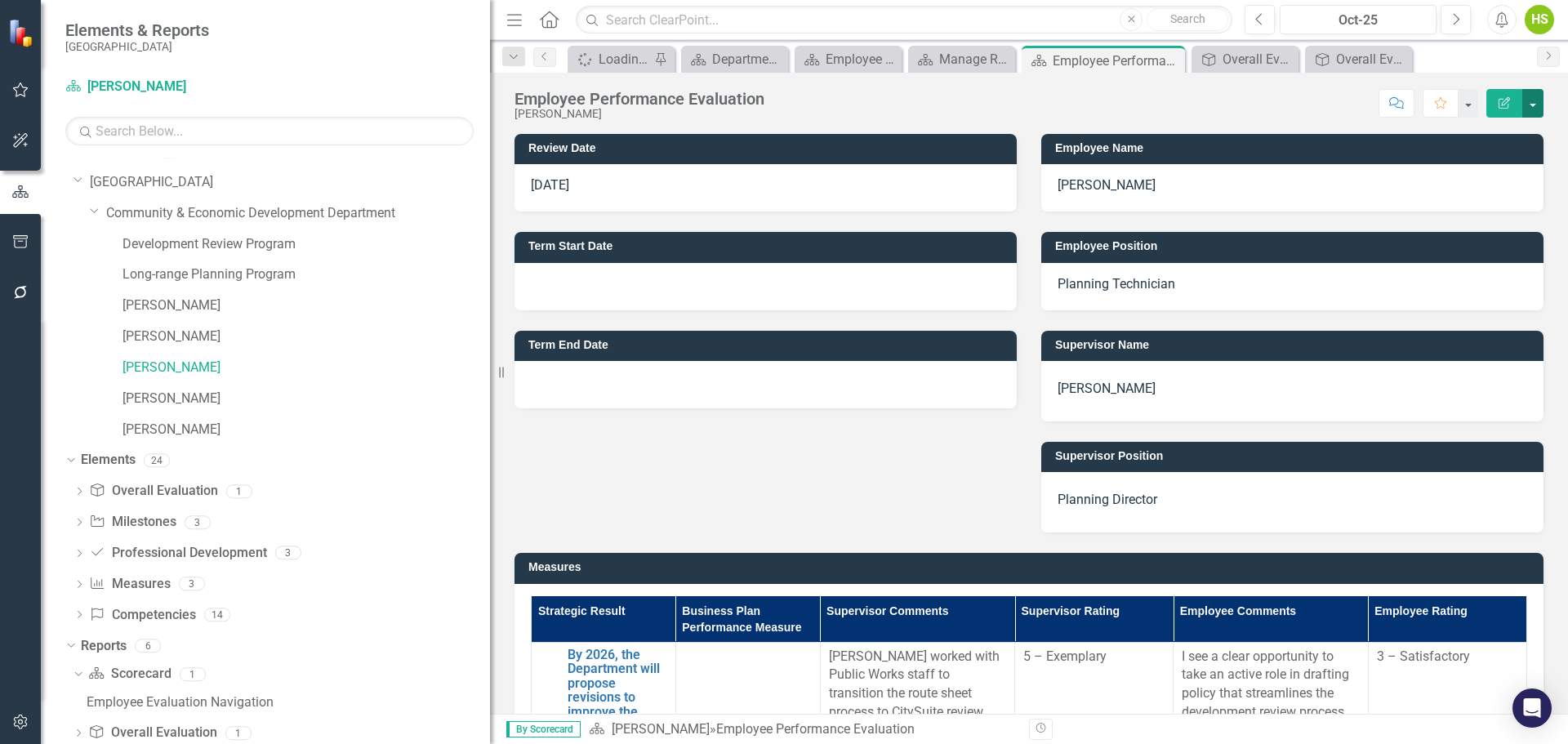
click at [1533, 96] on button "button" at bounding box center [1533, 103] width 21 height 29
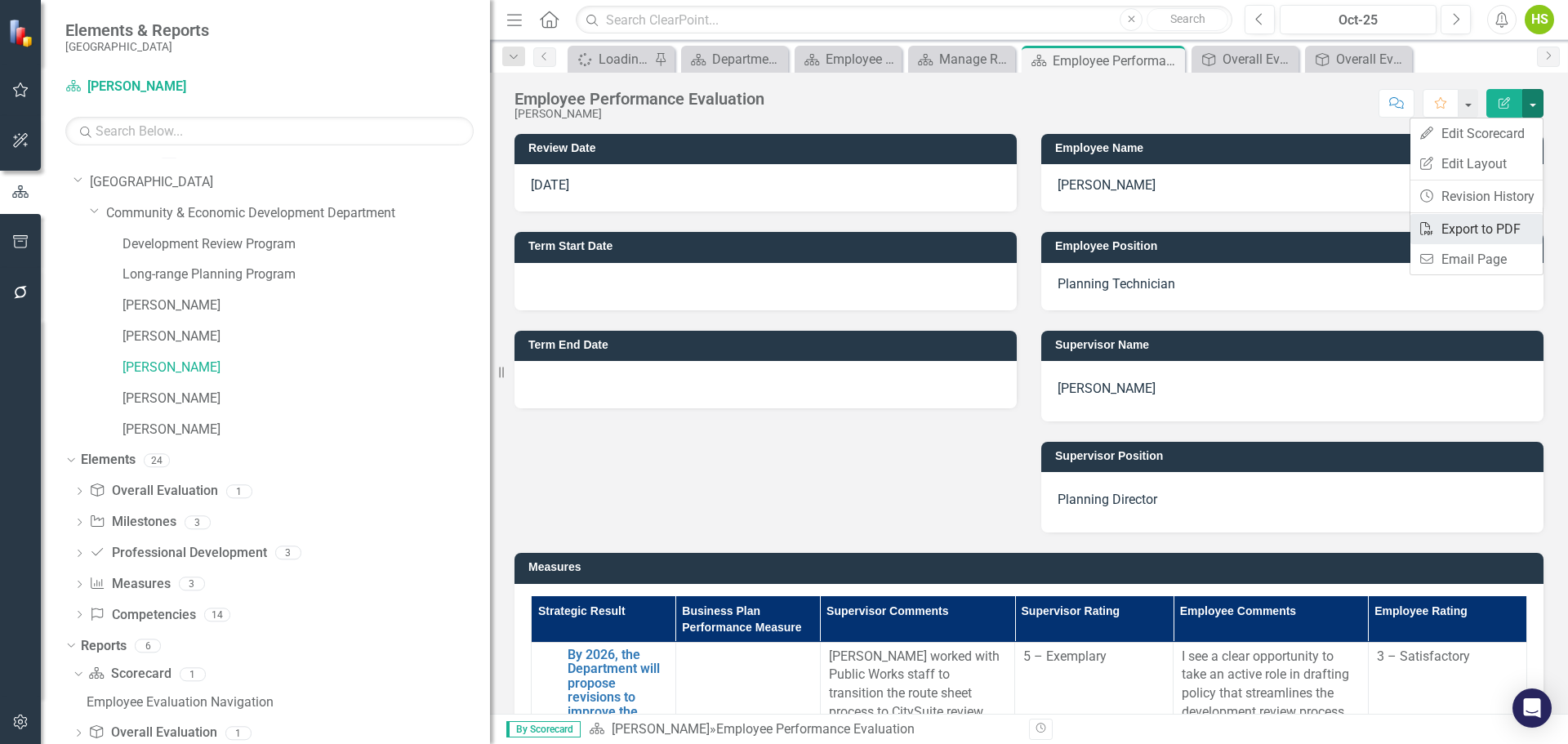
click at [1498, 231] on link "PDF Export to PDF" at bounding box center [1477, 229] width 132 height 30
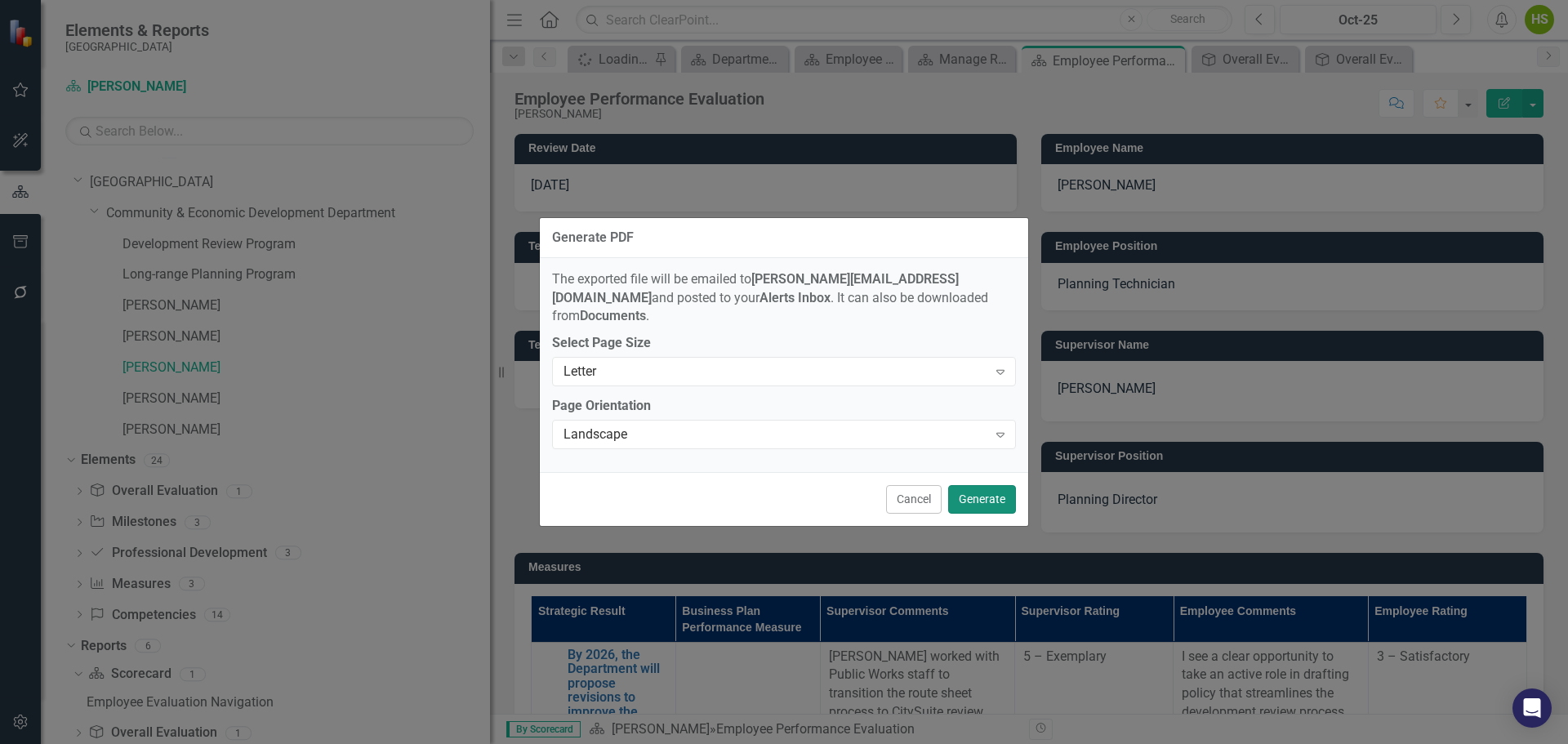
click at [985, 486] on button "Generate" at bounding box center [982, 499] width 68 height 29
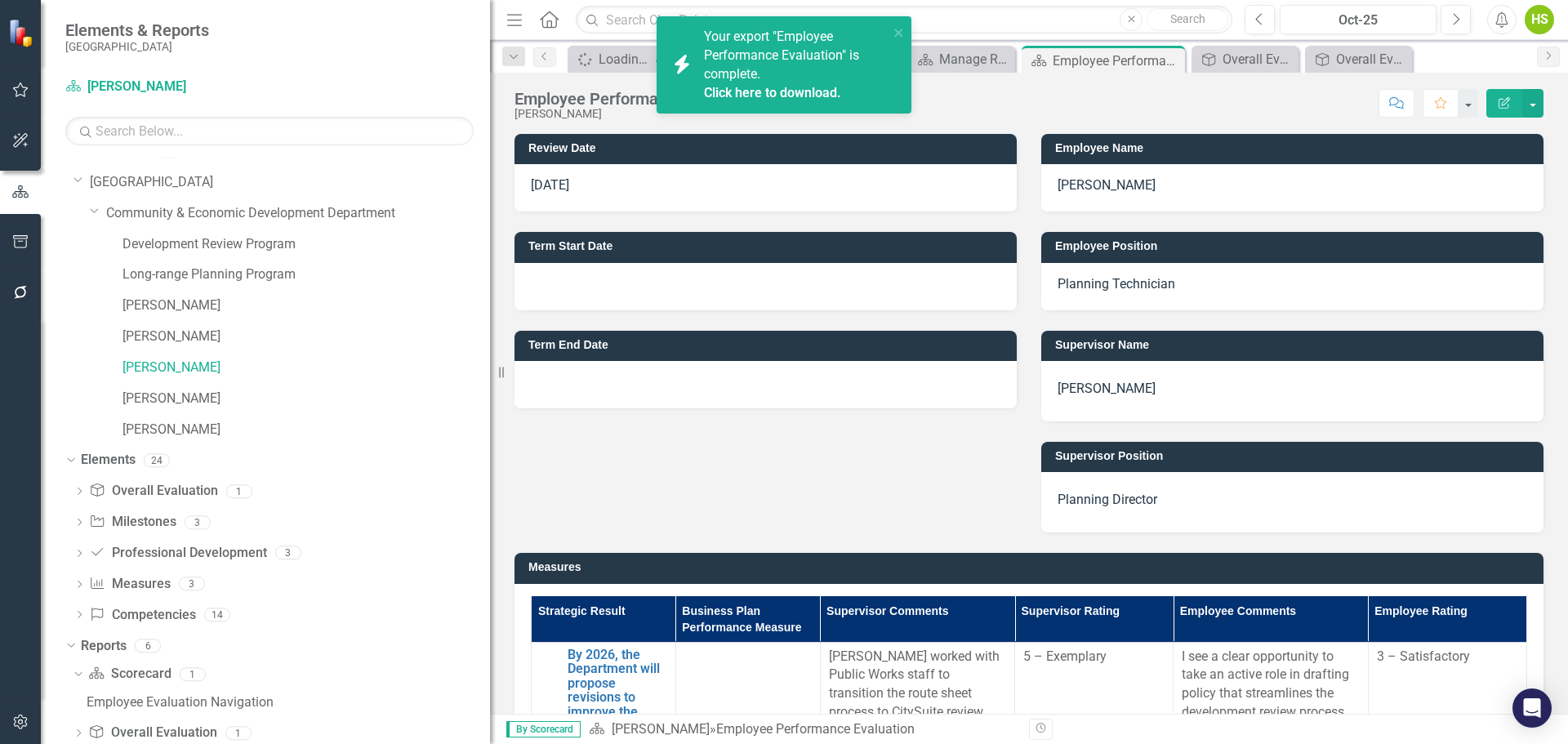
click at [785, 96] on link "Click here to download." at bounding box center [773, 93] width 137 height 16
